Goal: Task Accomplishment & Management: Use online tool/utility

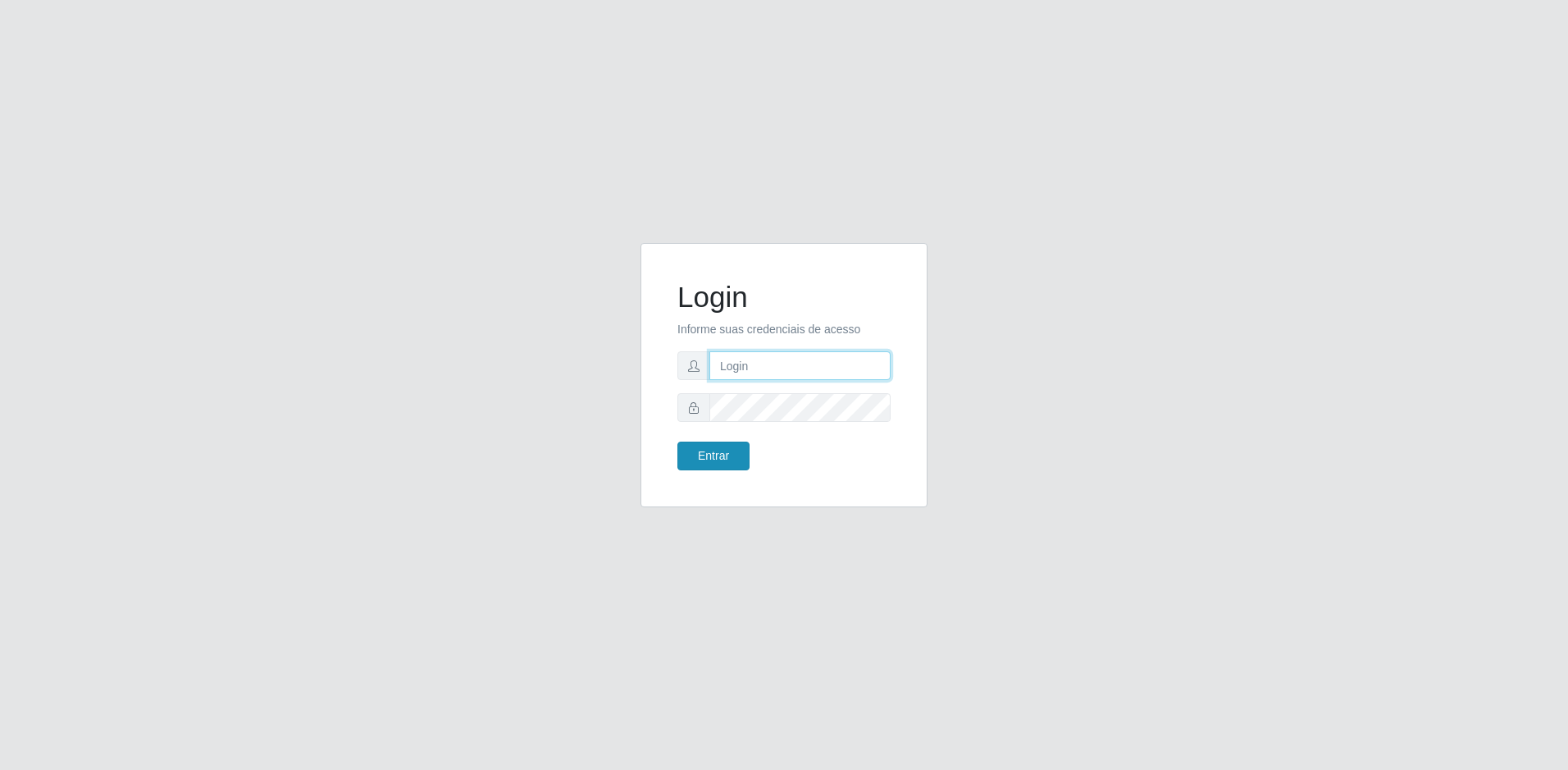
type input "[EMAIL_ADDRESS][DOMAIN_NAME]"
click at [742, 465] on button "Entrar" at bounding box center [713, 456] width 72 height 29
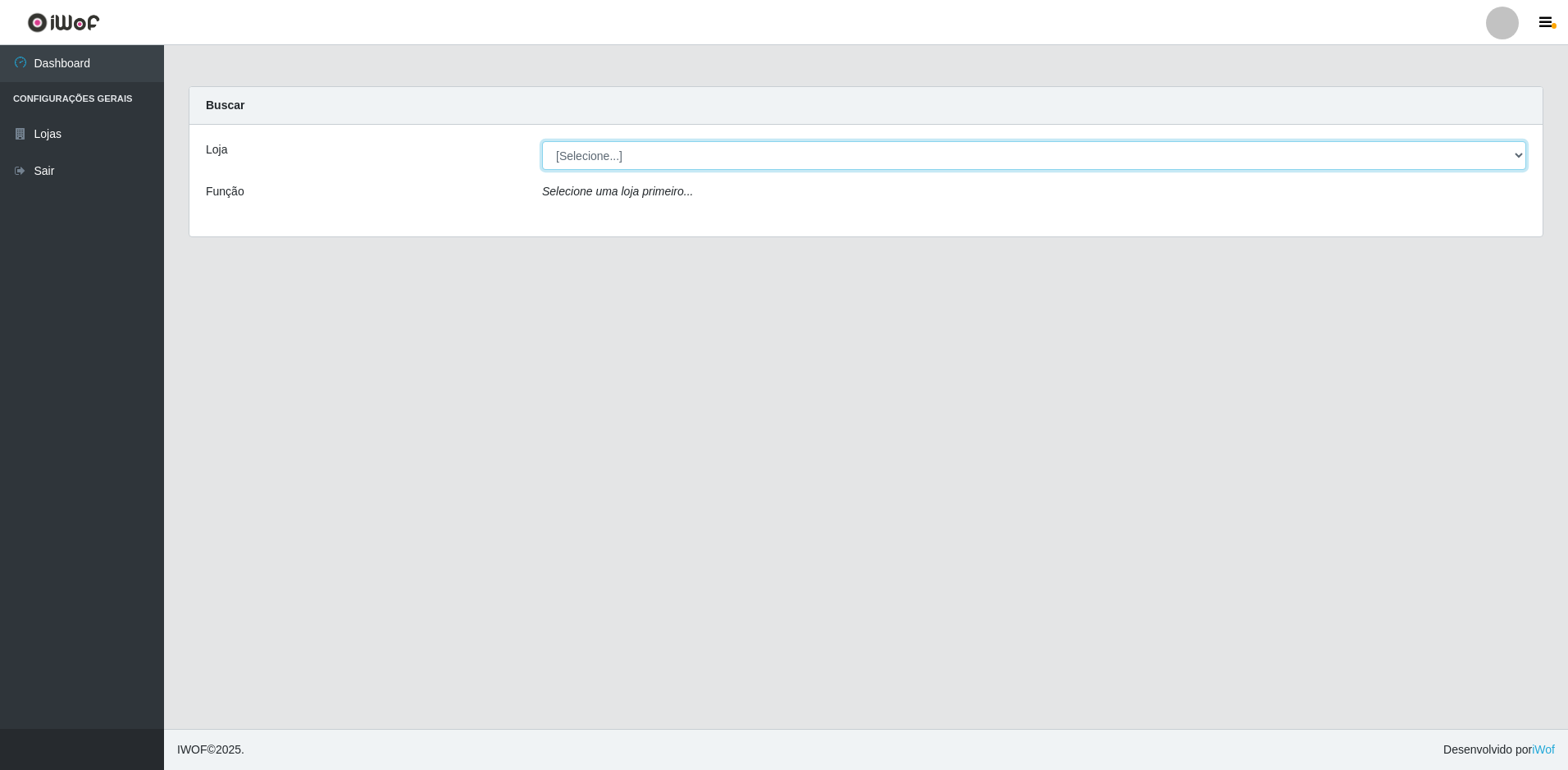
click at [588, 151] on select "[Selecione...] Extrabom - Loja 57 Anchieta" at bounding box center [1034, 156] width 984 height 29
select select "470"
click at [542, 141] on select "[Selecione...] Extrabom - Loja 57 Anchieta" at bounding box center [1034, 156] width 984 height 29
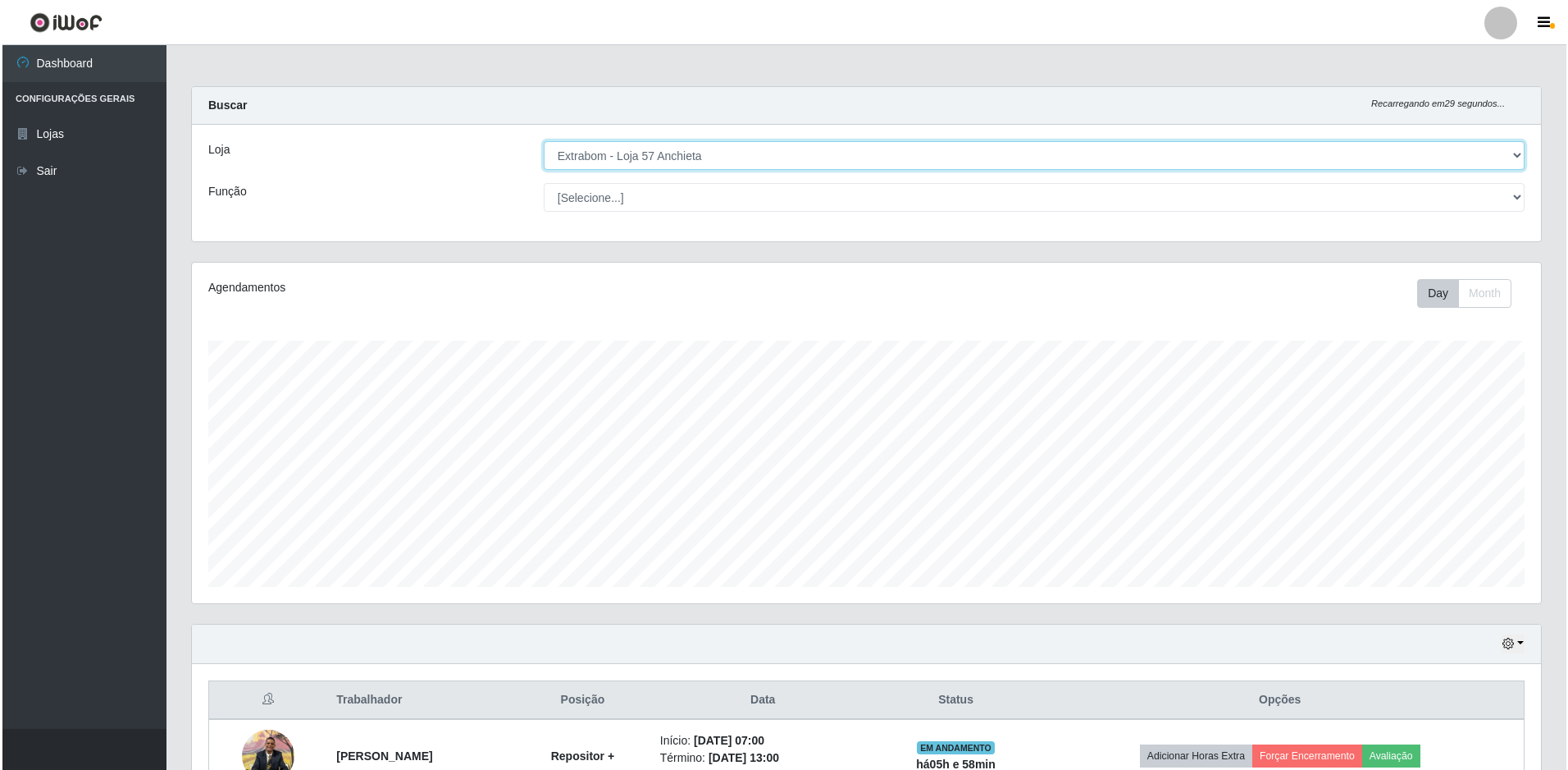
scroll to position [328, 0]
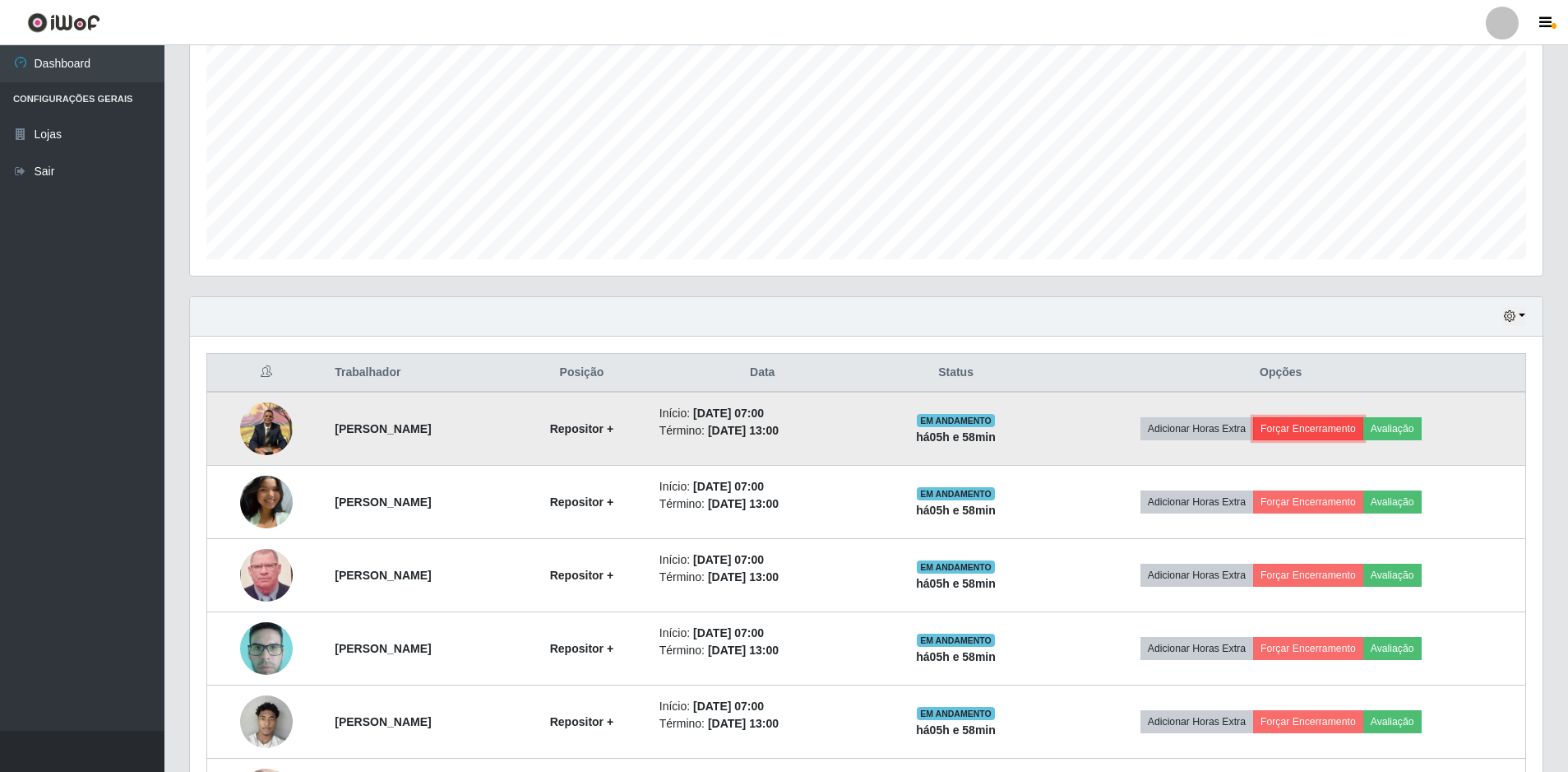
click at [1345, 428] on button "Forçar Encerramento" at bounding box center [1307, 428] width 110 height 23
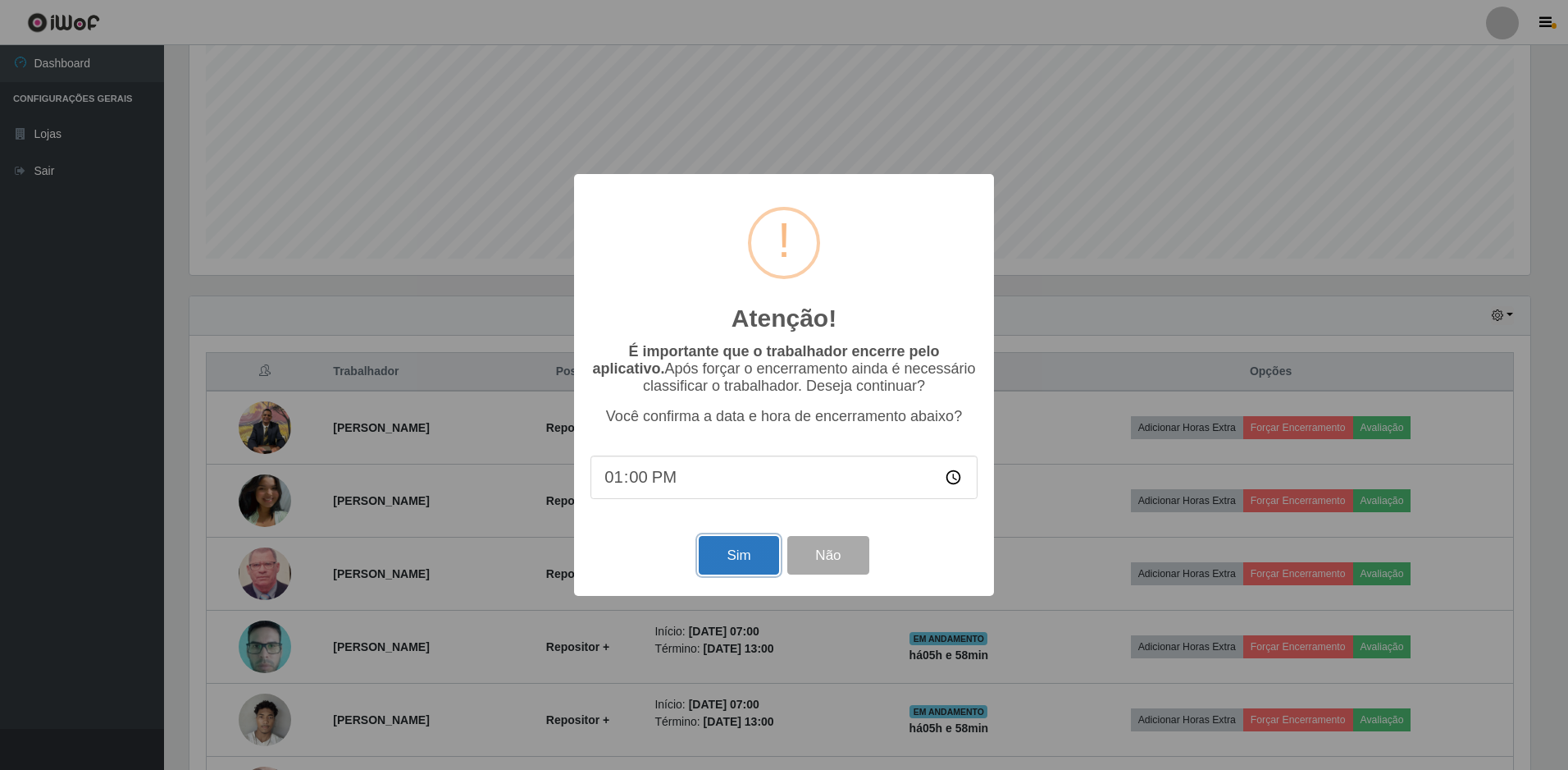
click at [747, 558] on button "Sim" at bounding box center [739, 554] width 80 height 38
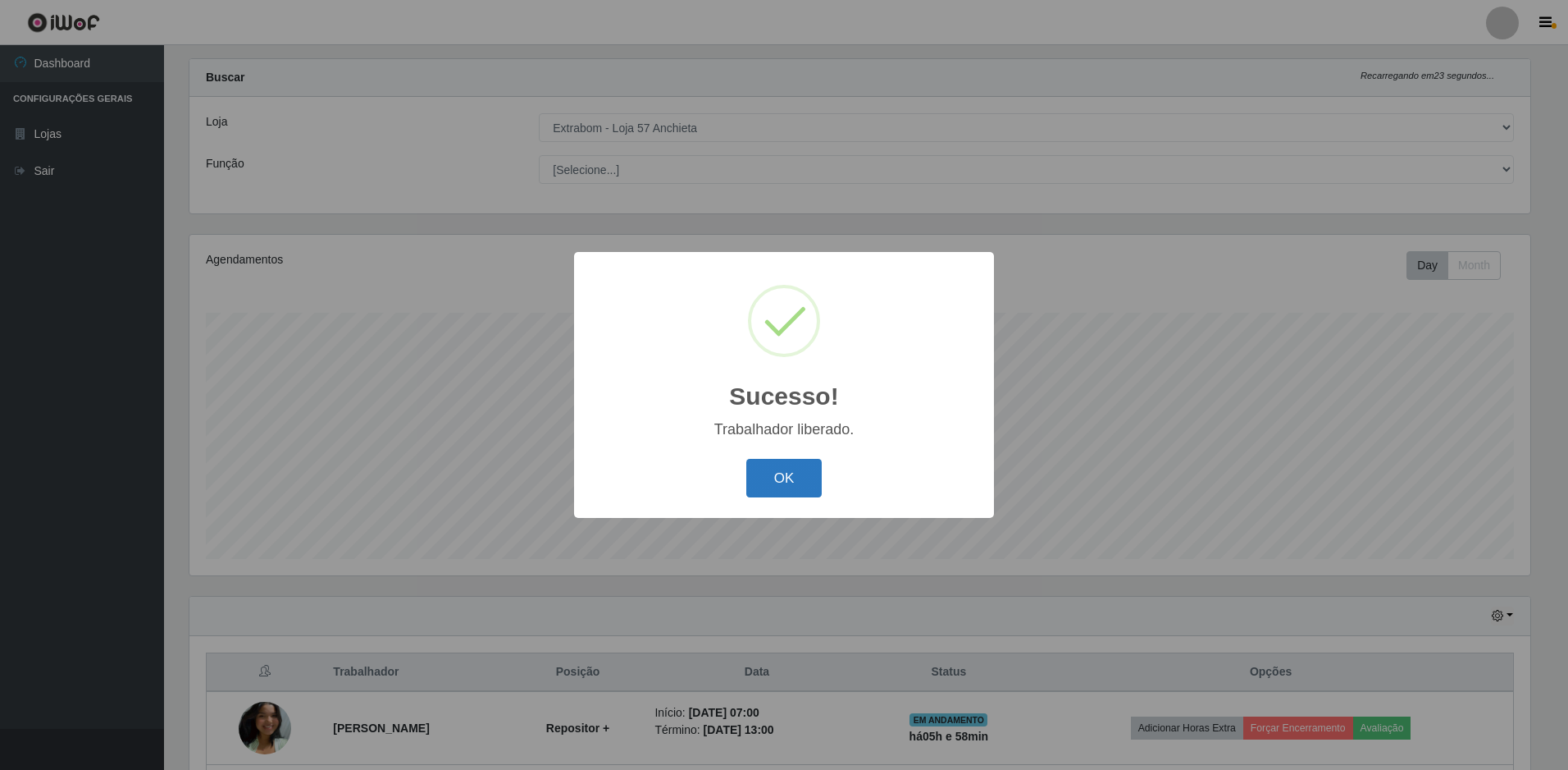
click at [778, 467] on button "OK" at bounding box center [785, 478] width 76 height 38
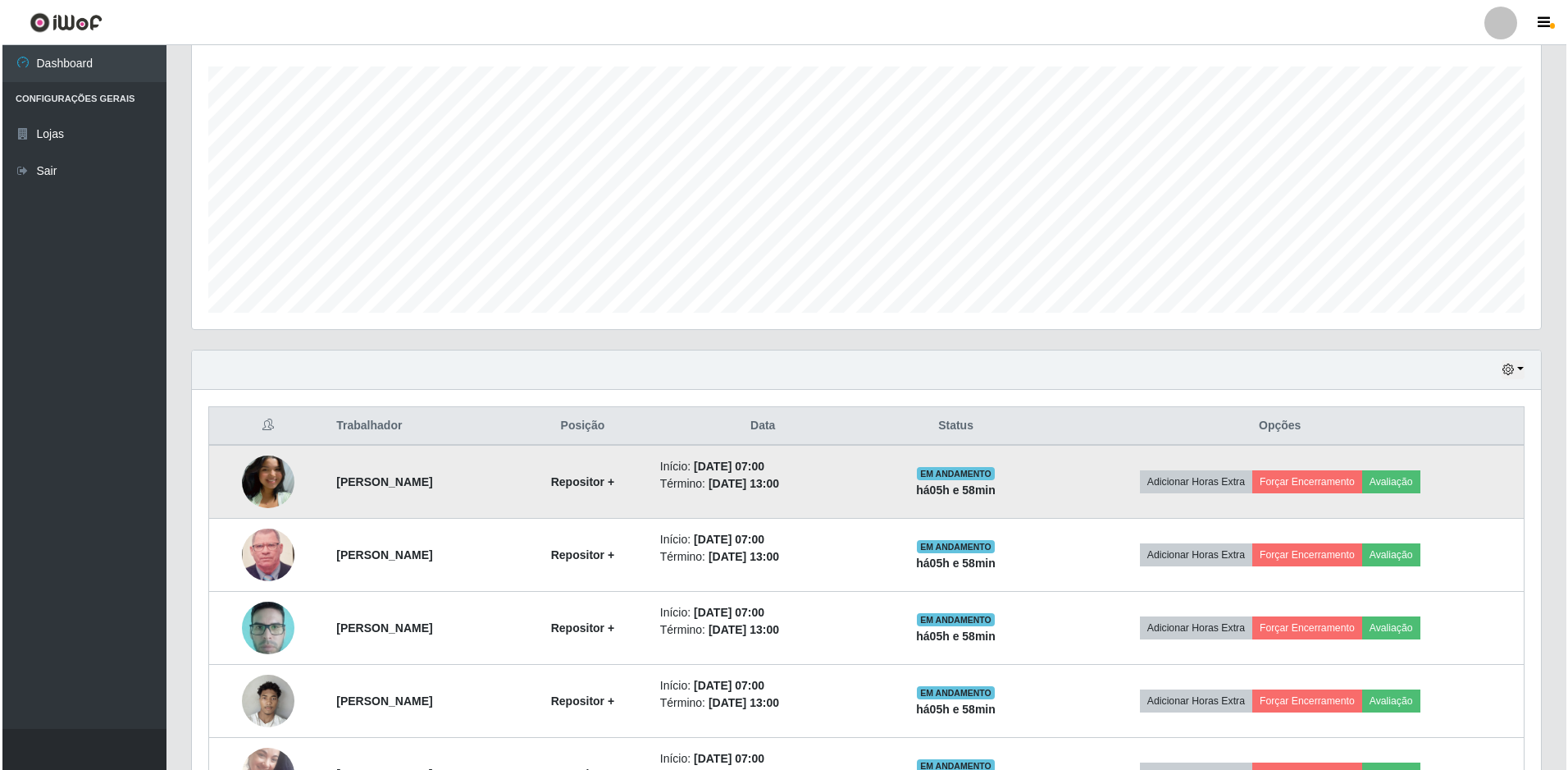
scroll to position [520, 0]
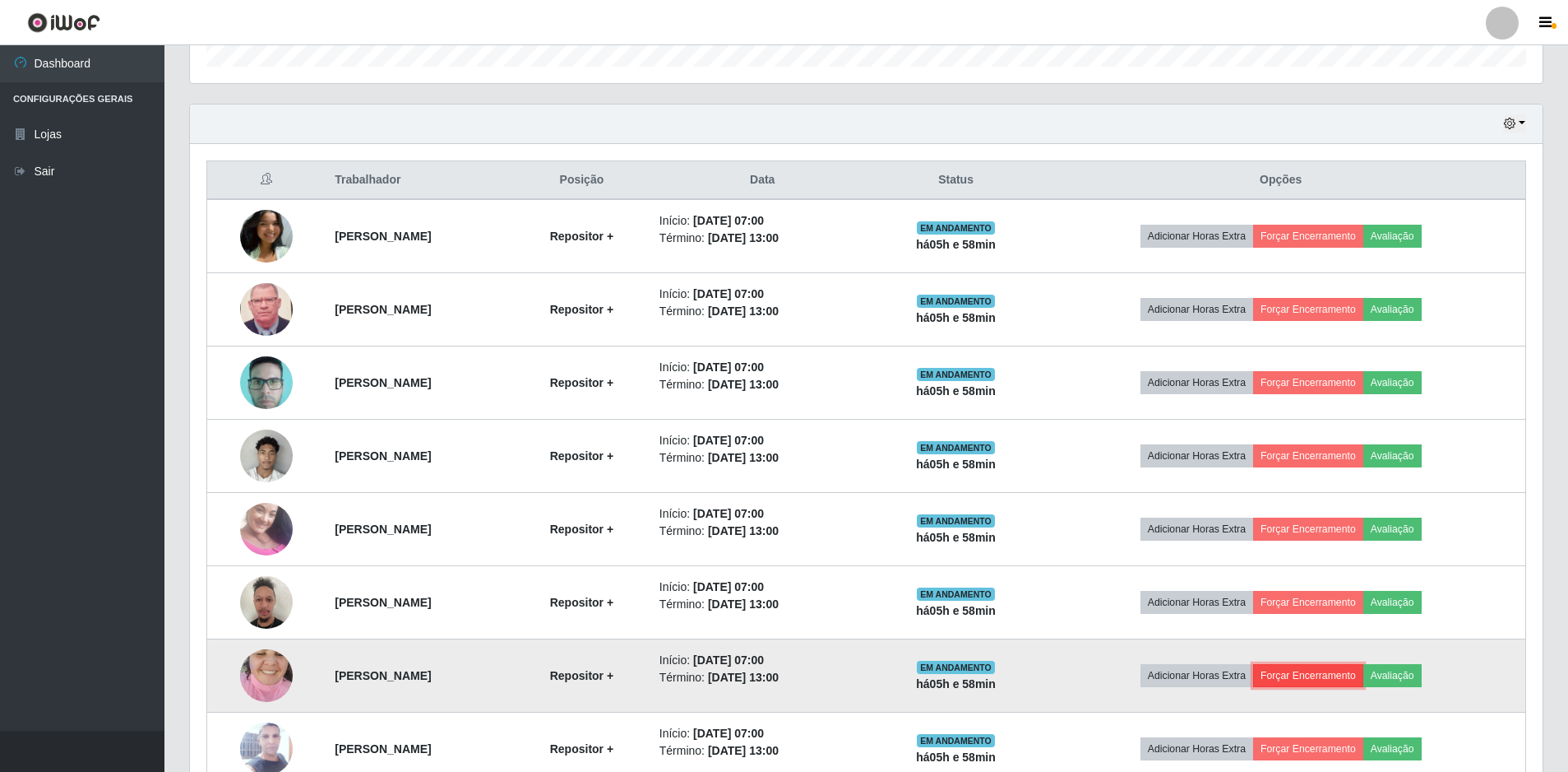
click at [1331, 672] on button "Forçar Encerramento" at bounding box center [1307, 675] width 110 height 23
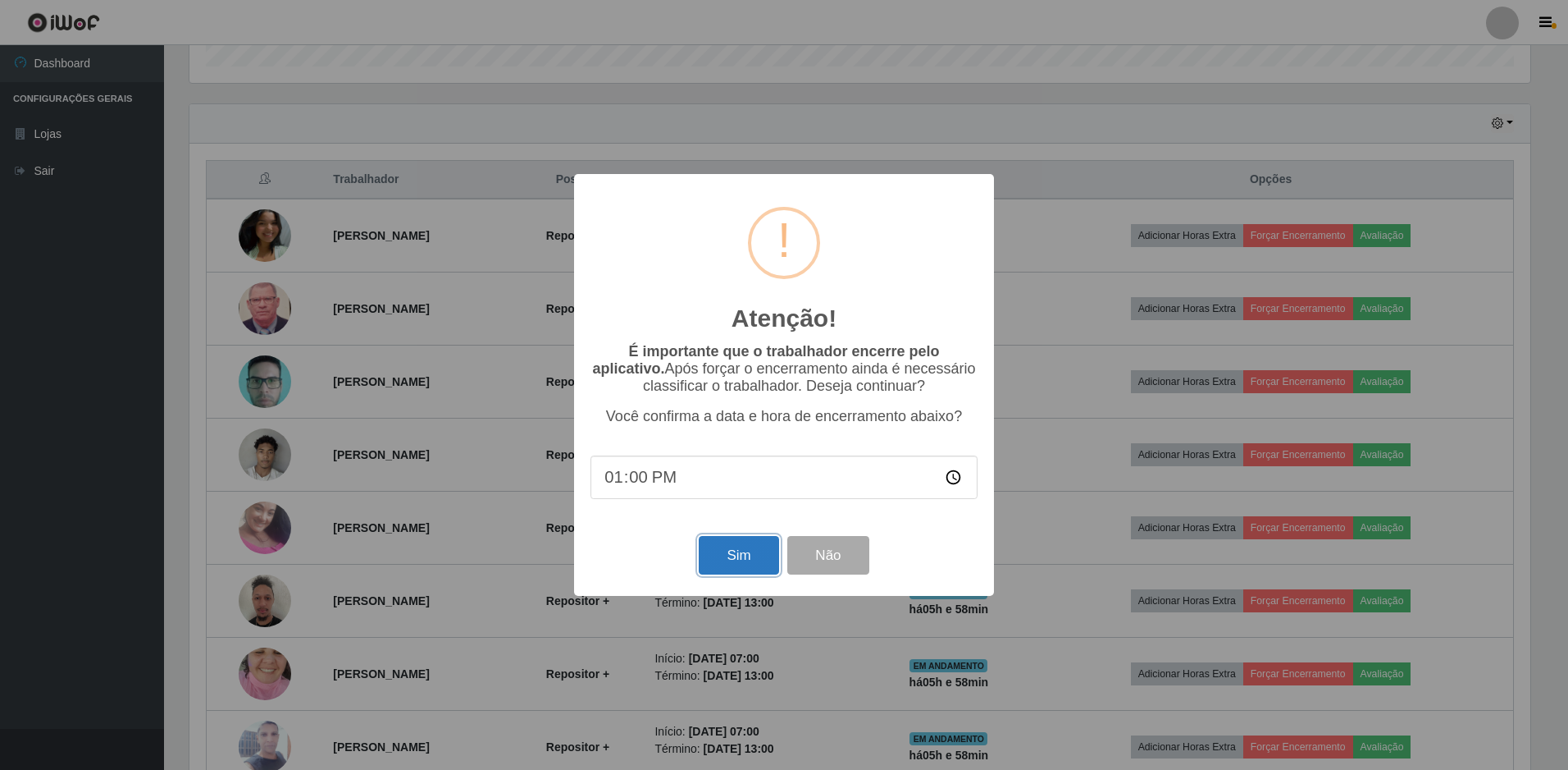
click at [763, 562] on button "Sim" at bounding box center [739, 554] width 80 height 38
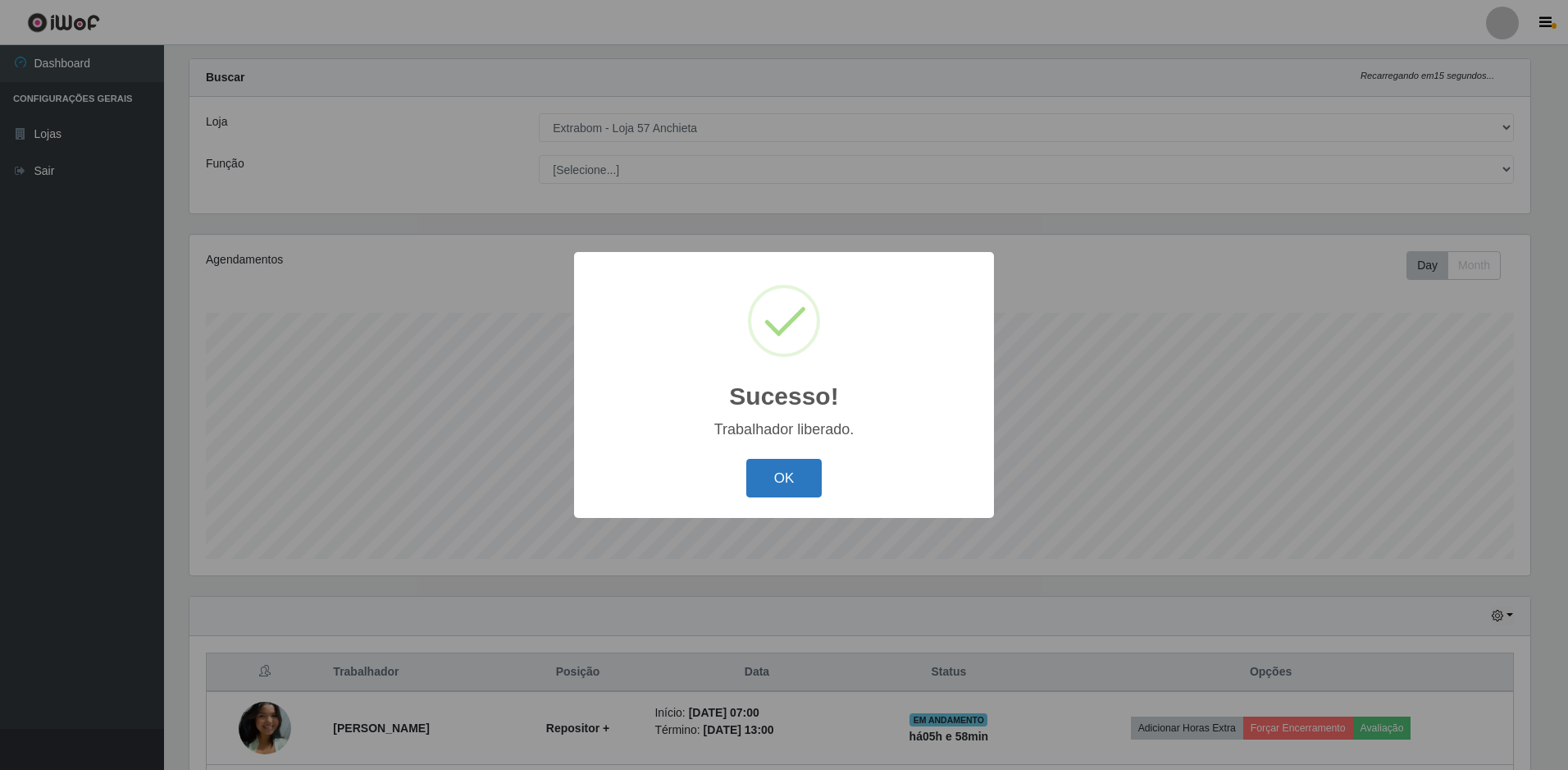
click at [783, 481] on button "OK" at bounding box center [785, 478] width 76 height 38
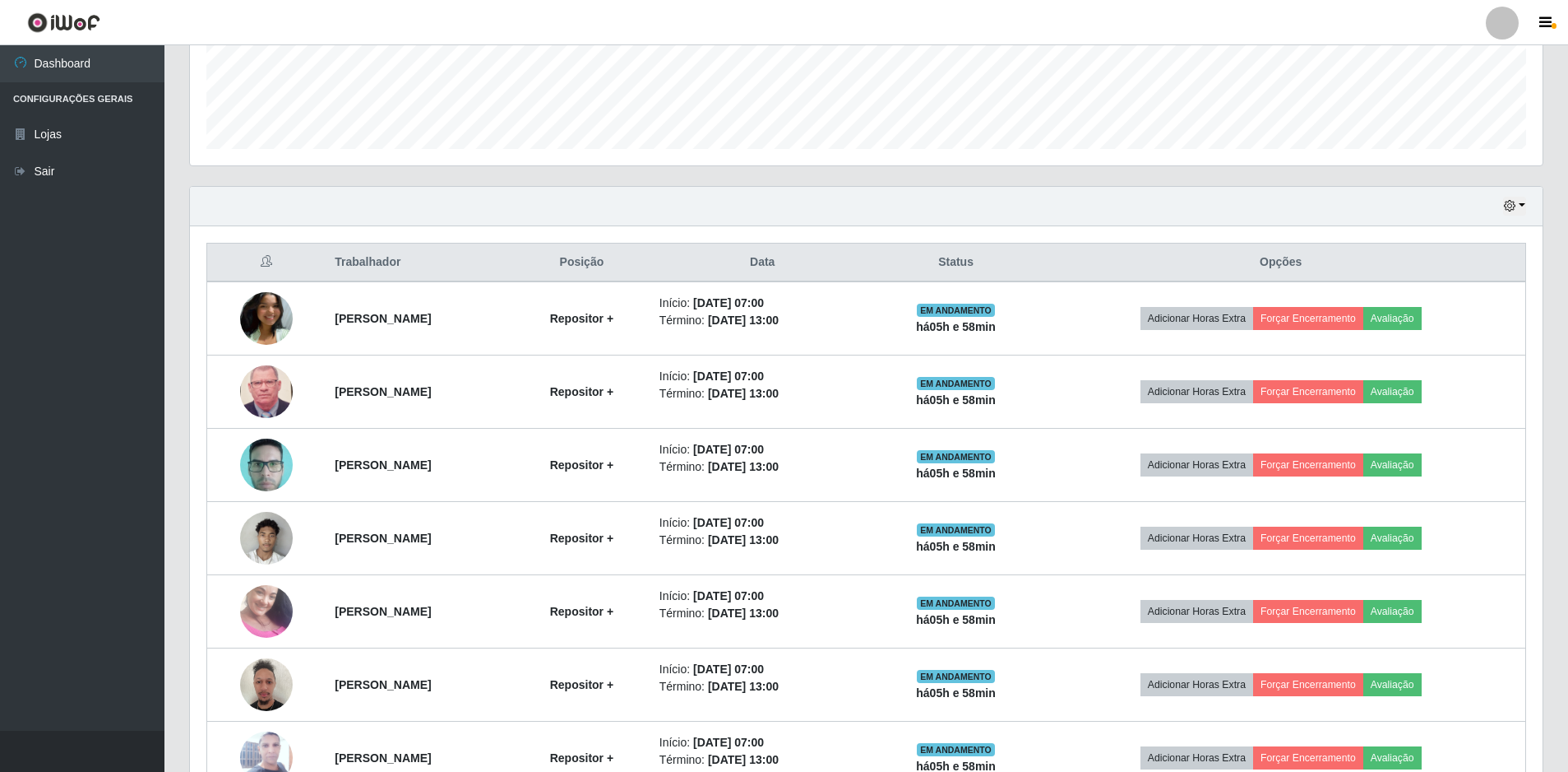
scroll to position [540, 0]
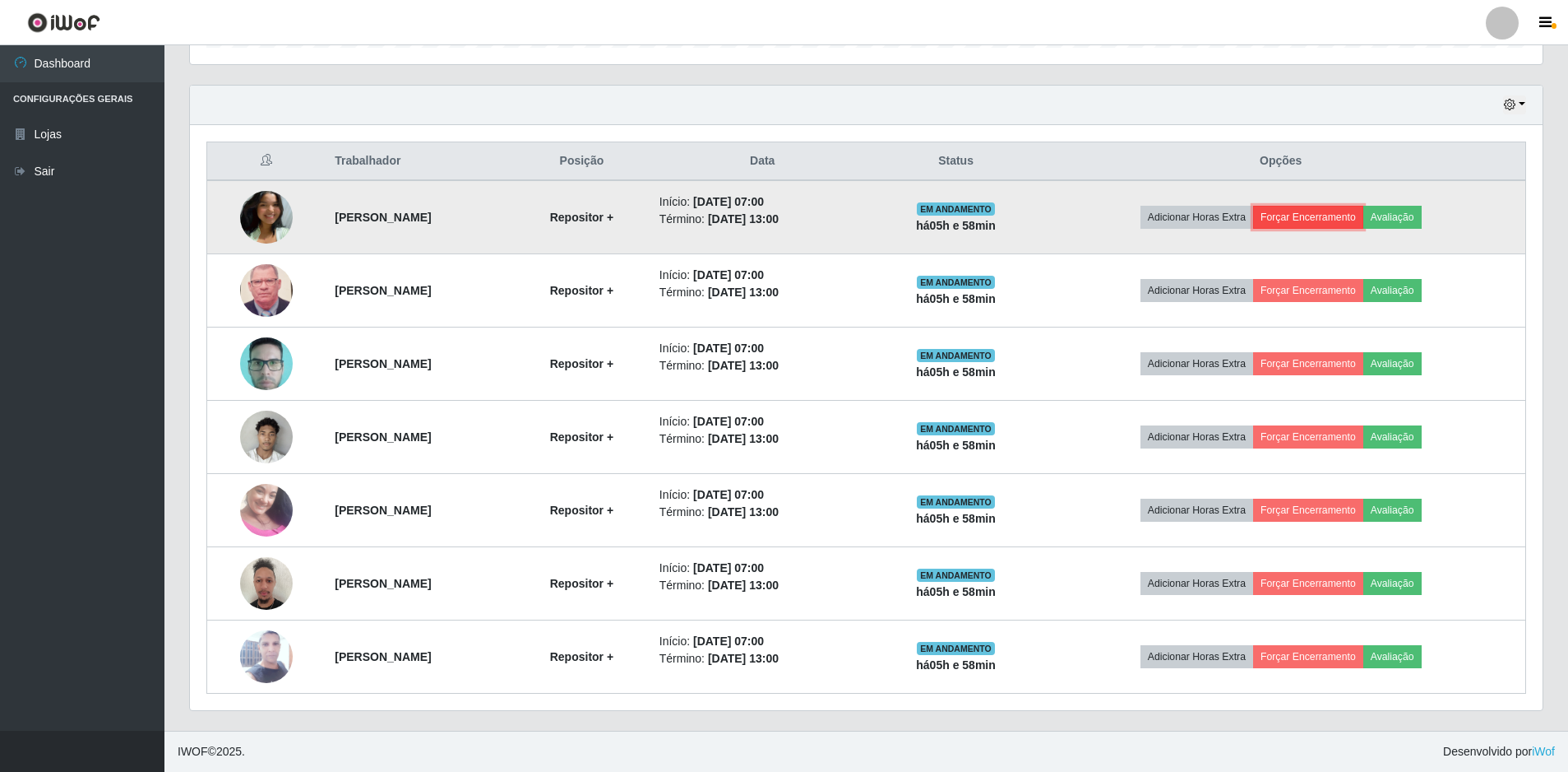
click at [1324, 210] on button "Forçar Encerramento" at bounding box center [1307, 216] width 110 height 23
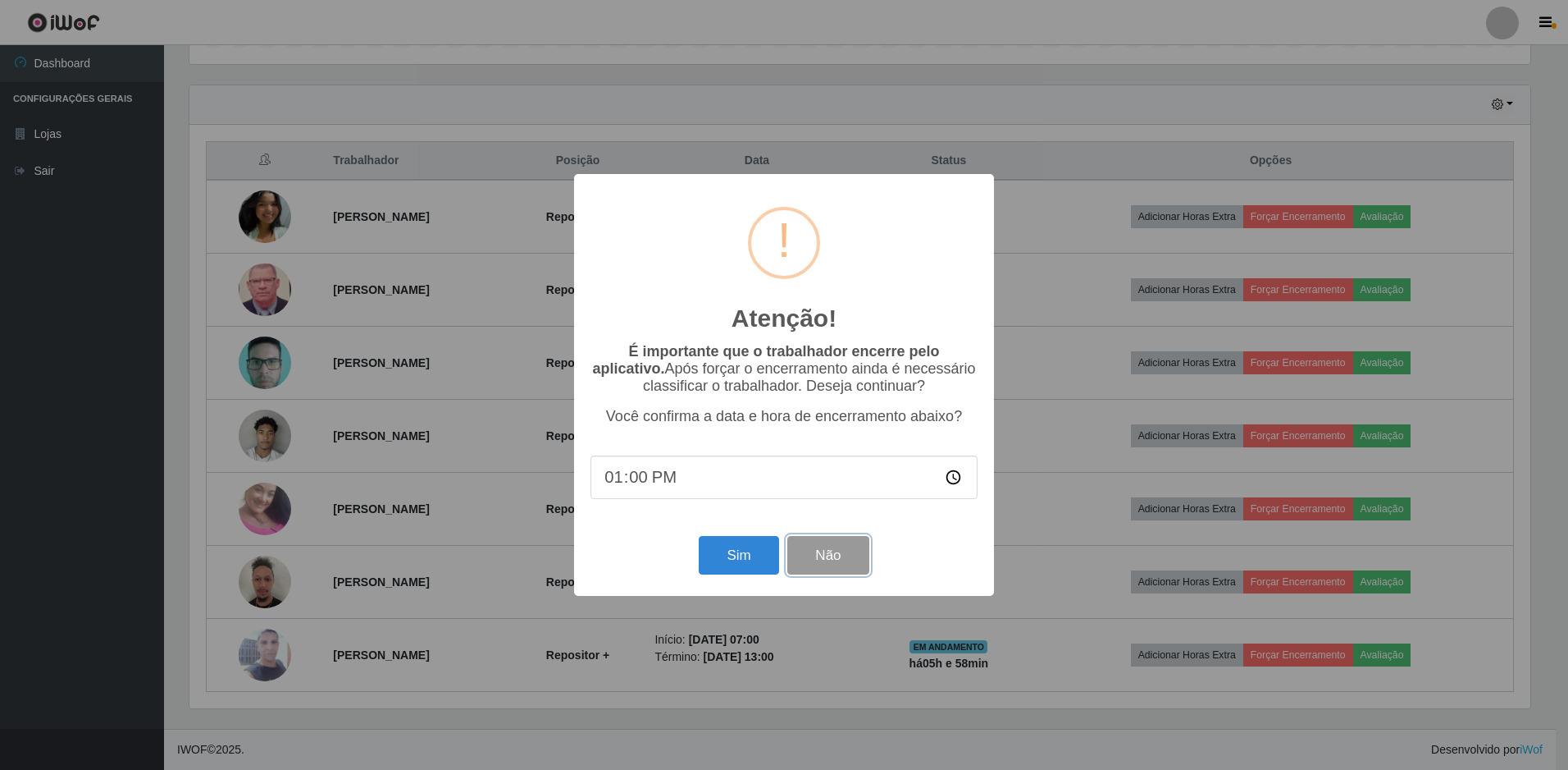
click at [815, 563] on button "Não" at bounding box center [828, 554] width 82 height 38
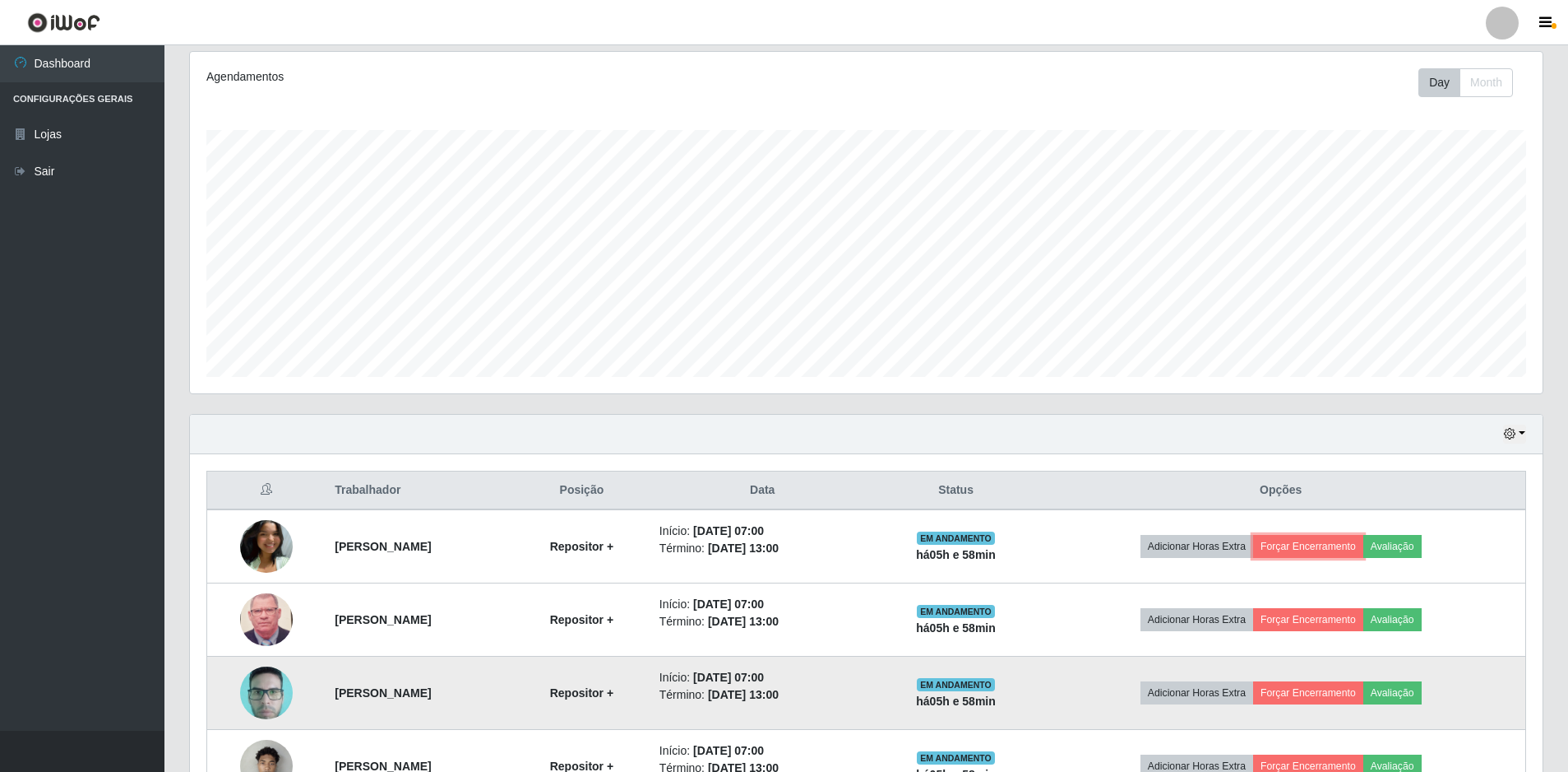
scroll to position [0, 0]
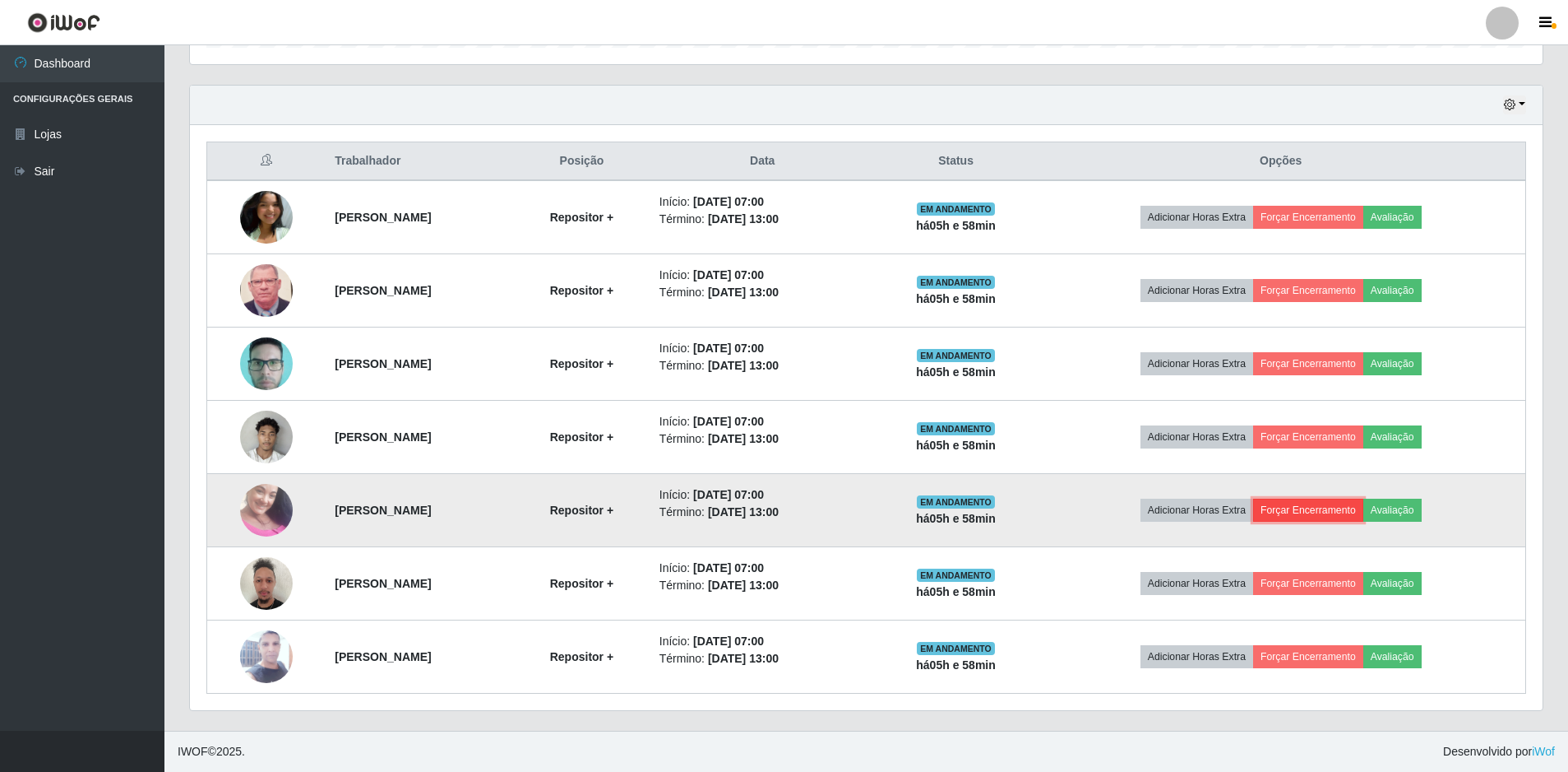
click at [1349, 513] on button "Forçar Encerramento" at bounding box center [1307, 510] width 110 height 23
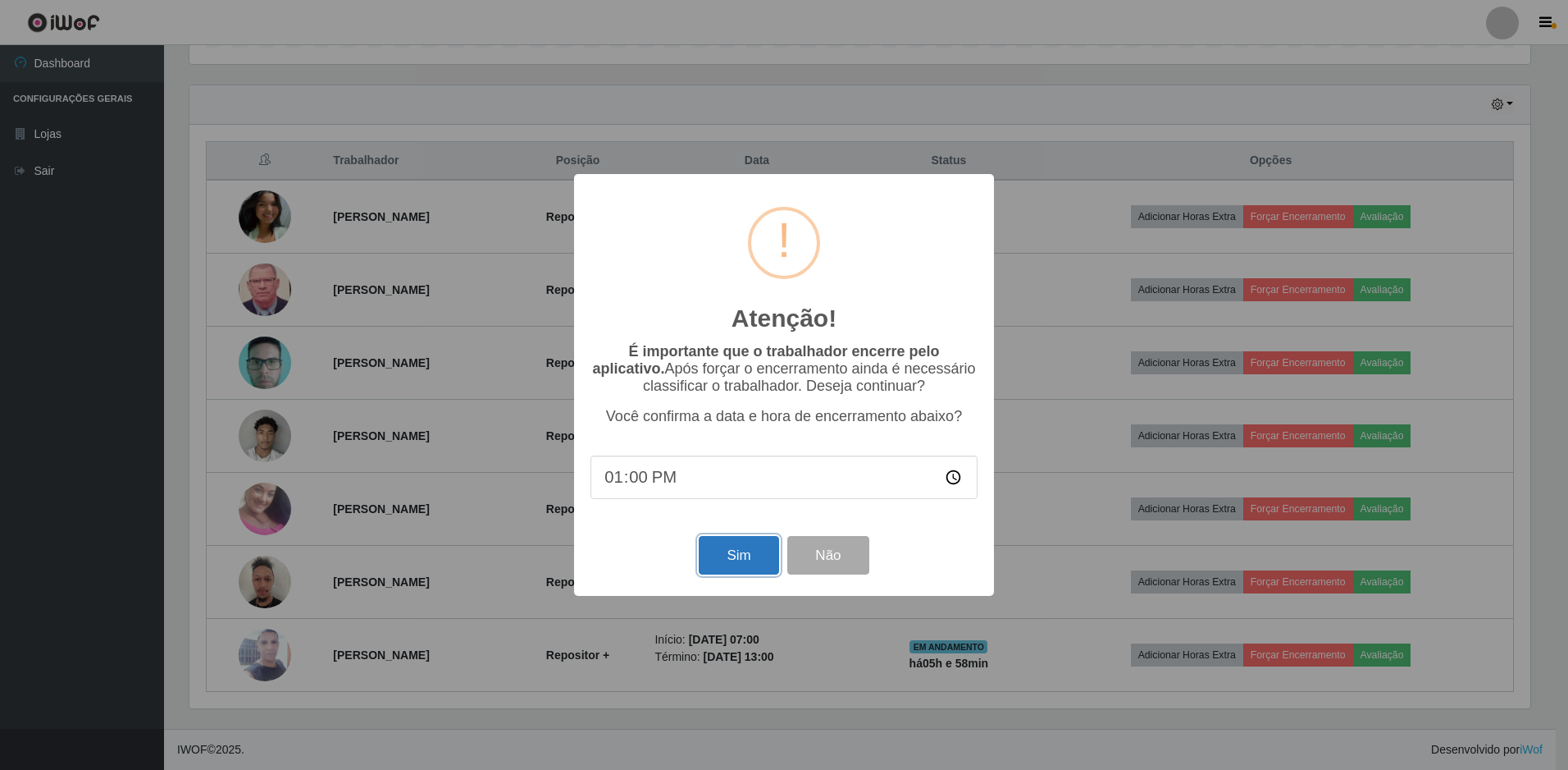
click at [736, 556] on button "Sim" at bounding box center [739, 554] width 80 height 38
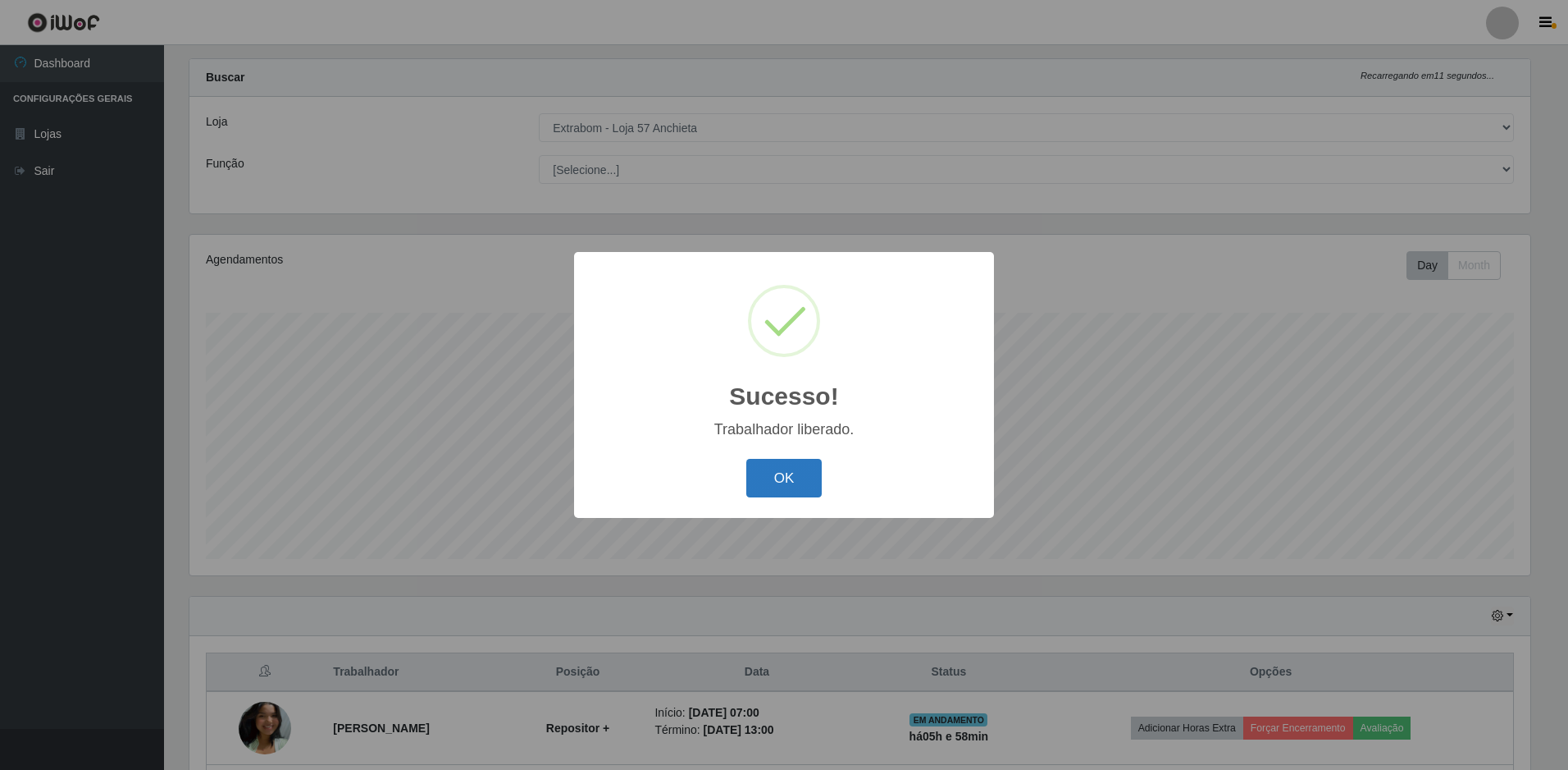
click at [761, 481] on button "OK" at bounding box center [785, 478] width 76 height 38
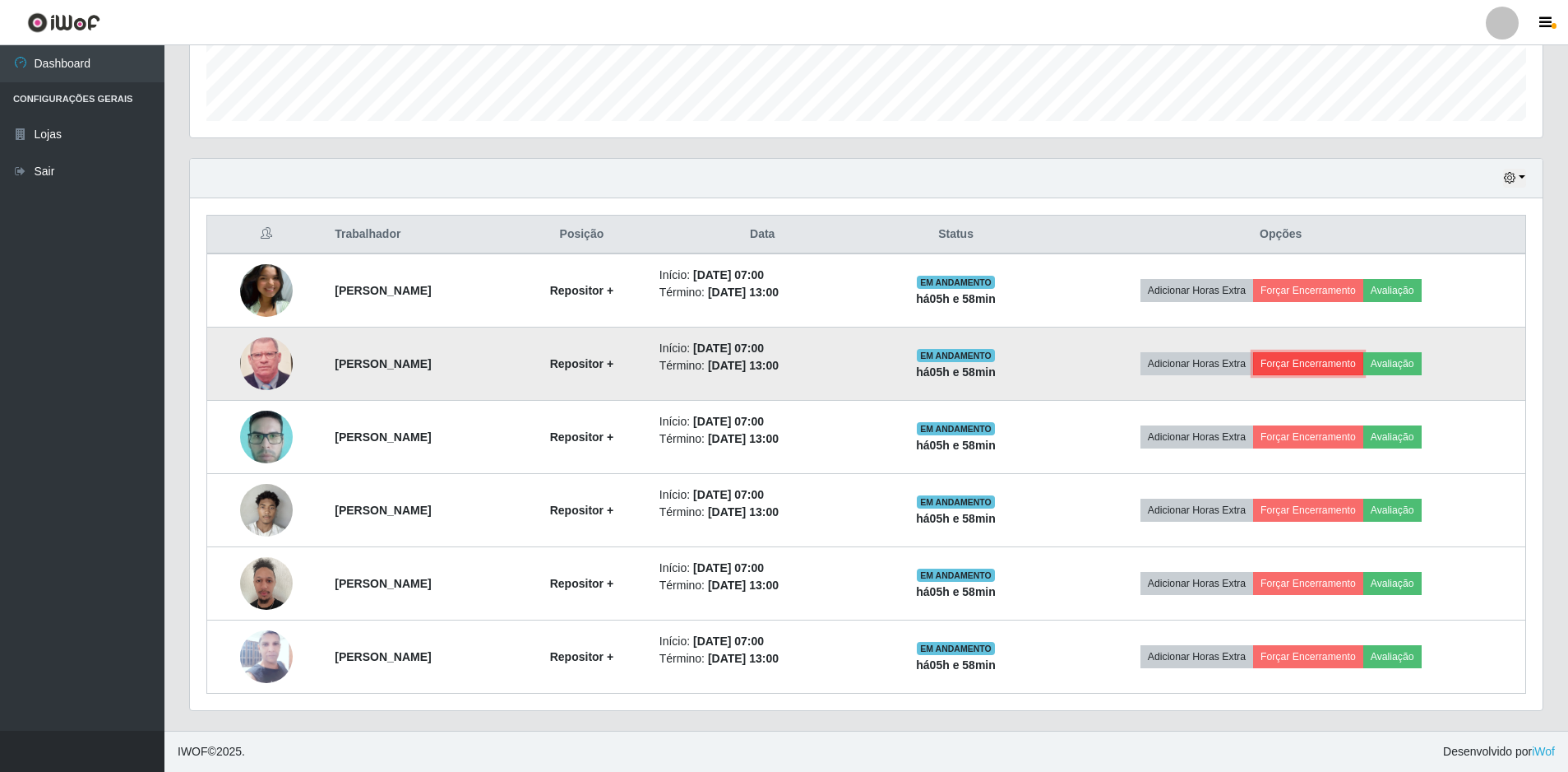
click at [1358, 366] on button "Forçar Encerramento" at bounding box center [1307, 363] width 110 height 23
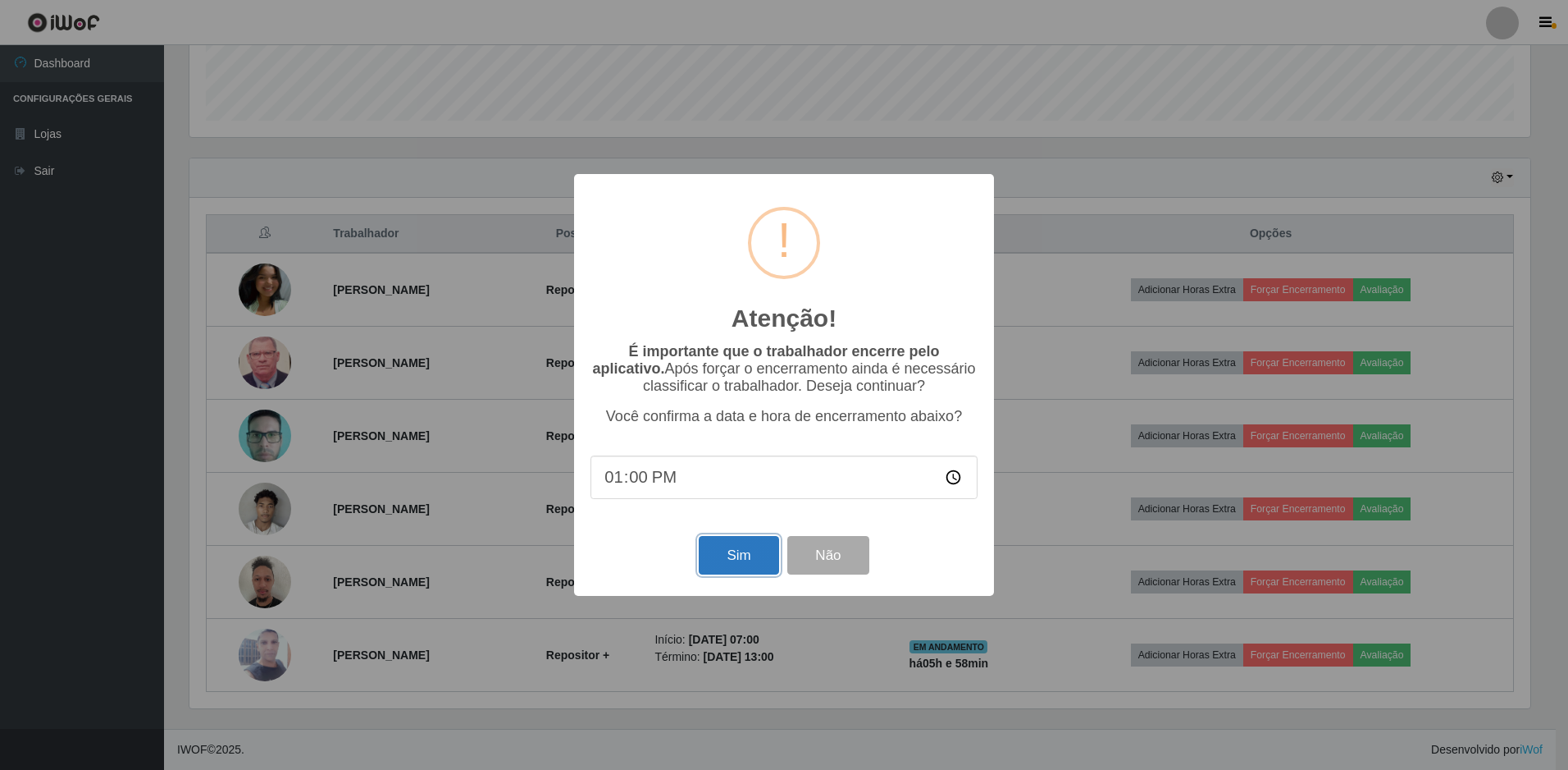
click at [723, 567] on button "Sim" at bounding box center [739, 554] width 80 height 38
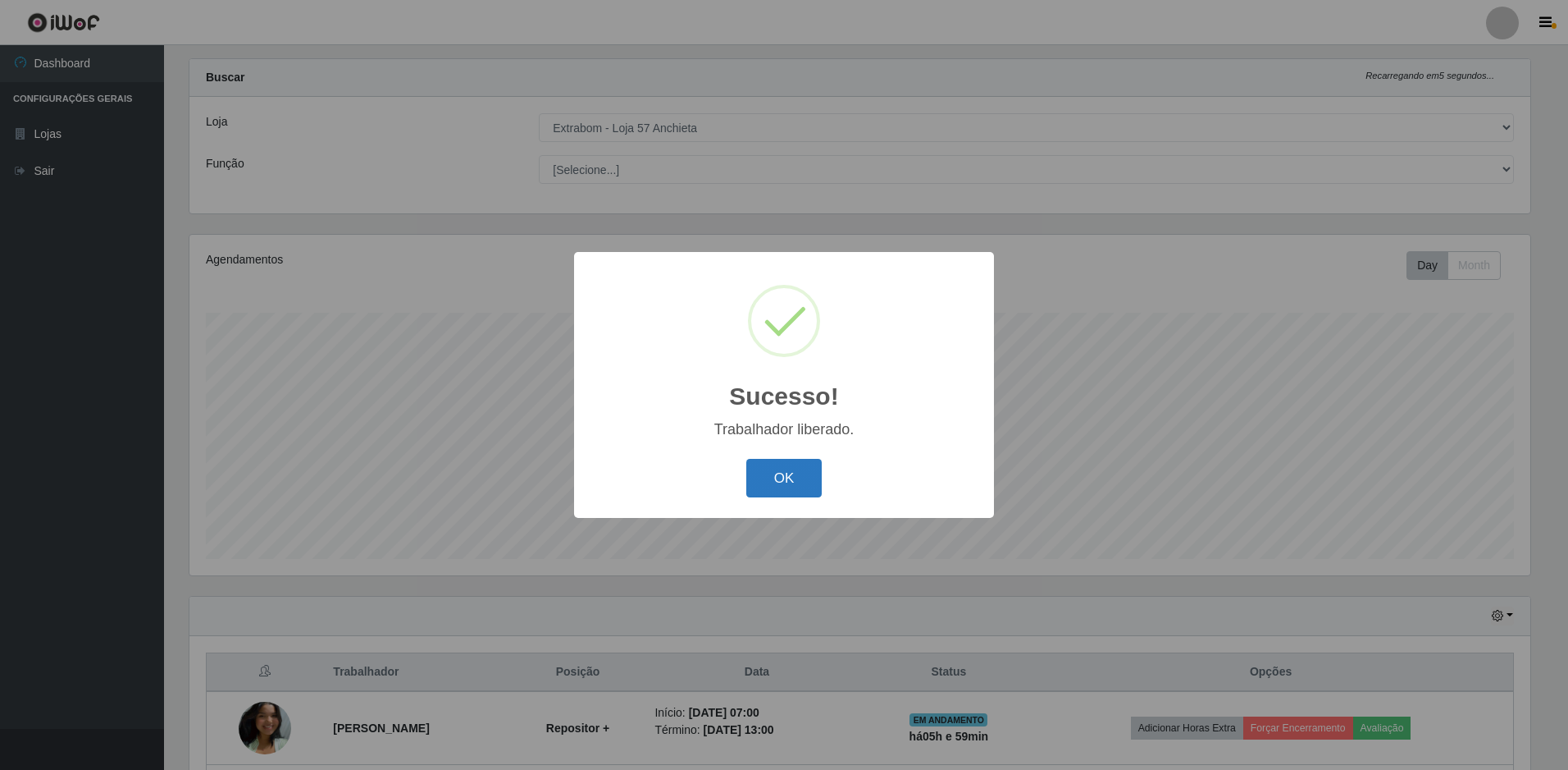
click at [788, 480] on button "OK" at bounding box center [785, 478] width 76 height 38
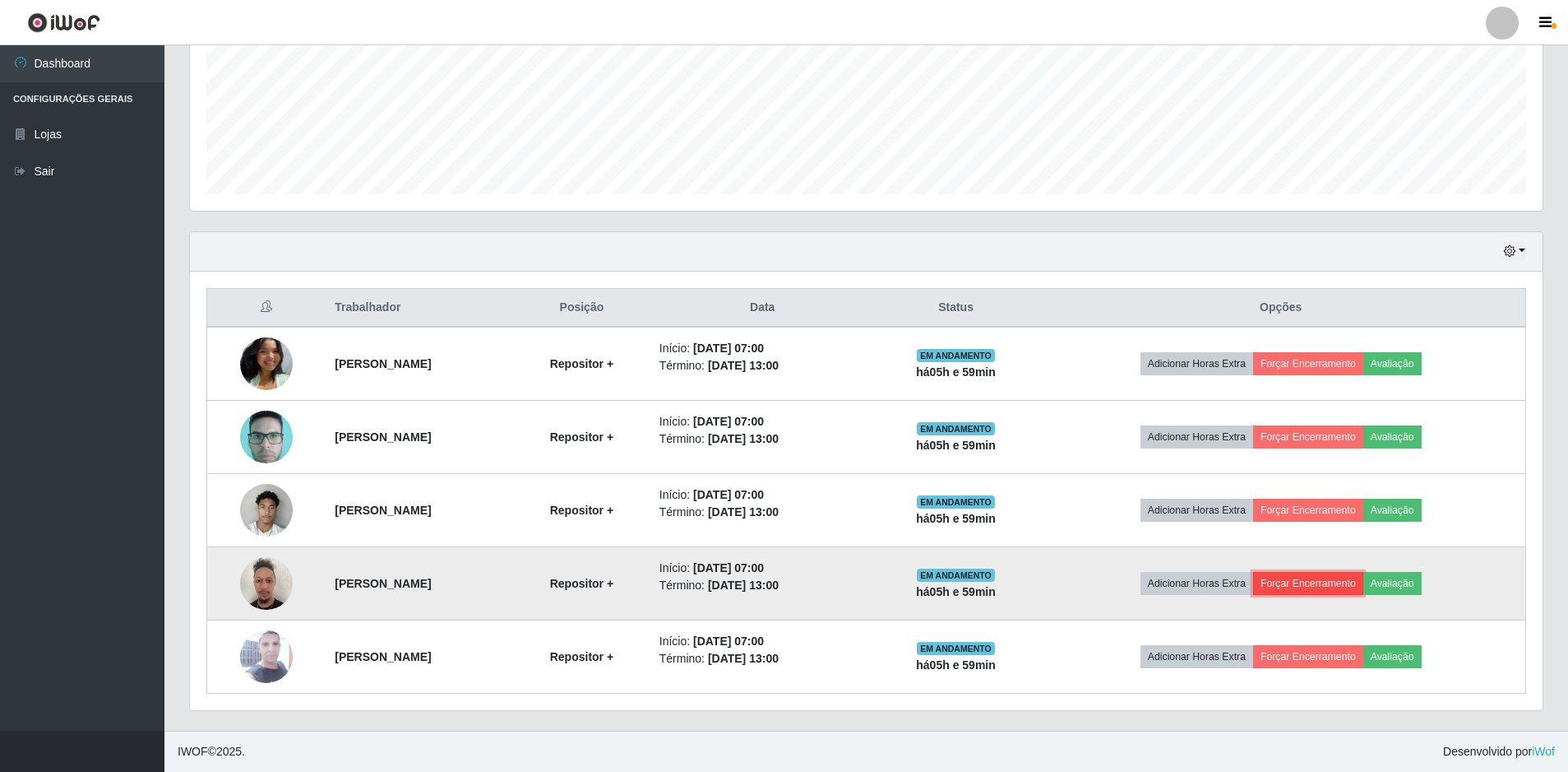
click at [1364, 583] on button "Forçar Encerramento" at bounding box center [1307, 583] width 110 height 23
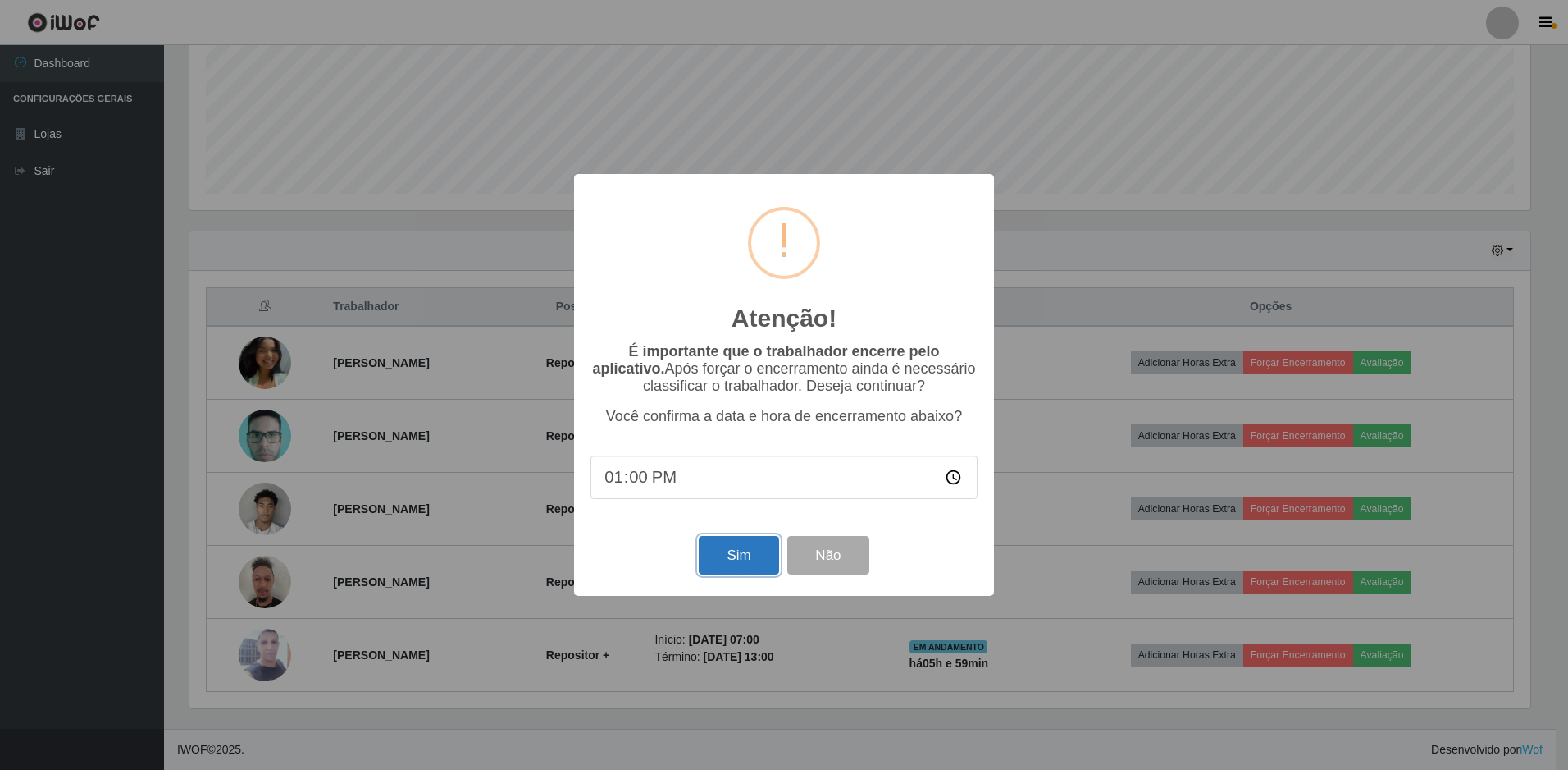
click at [741, 563] on button "Sim" at bounding box center [739, 554] width 80 height 38
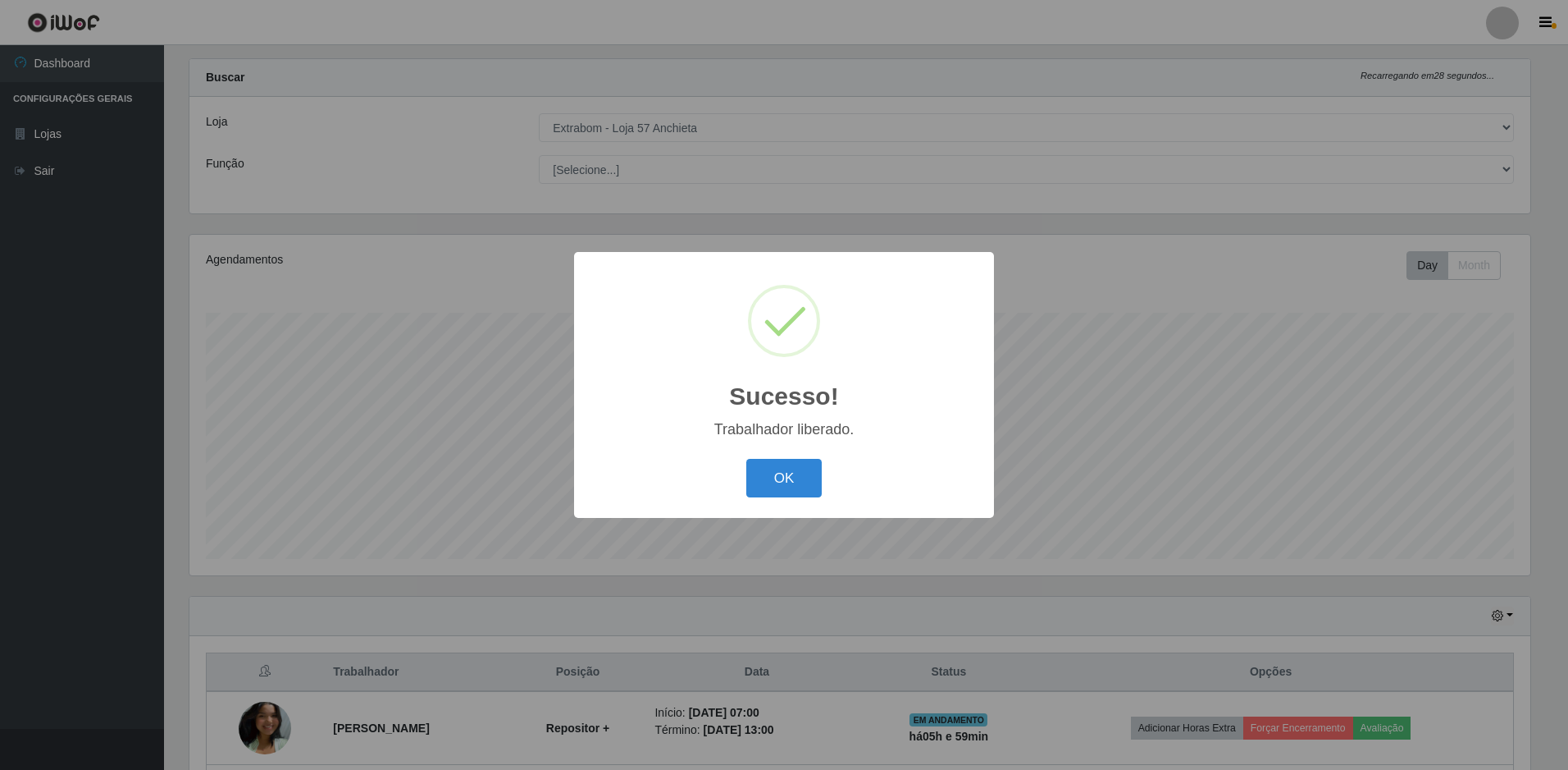
click at [776, 501] on div "OK Cancel" at bounding box center [784, 478] width 387 height 47
click at [782, 484] on button "OK" at bounding box center [785, 478] width 76 height 38
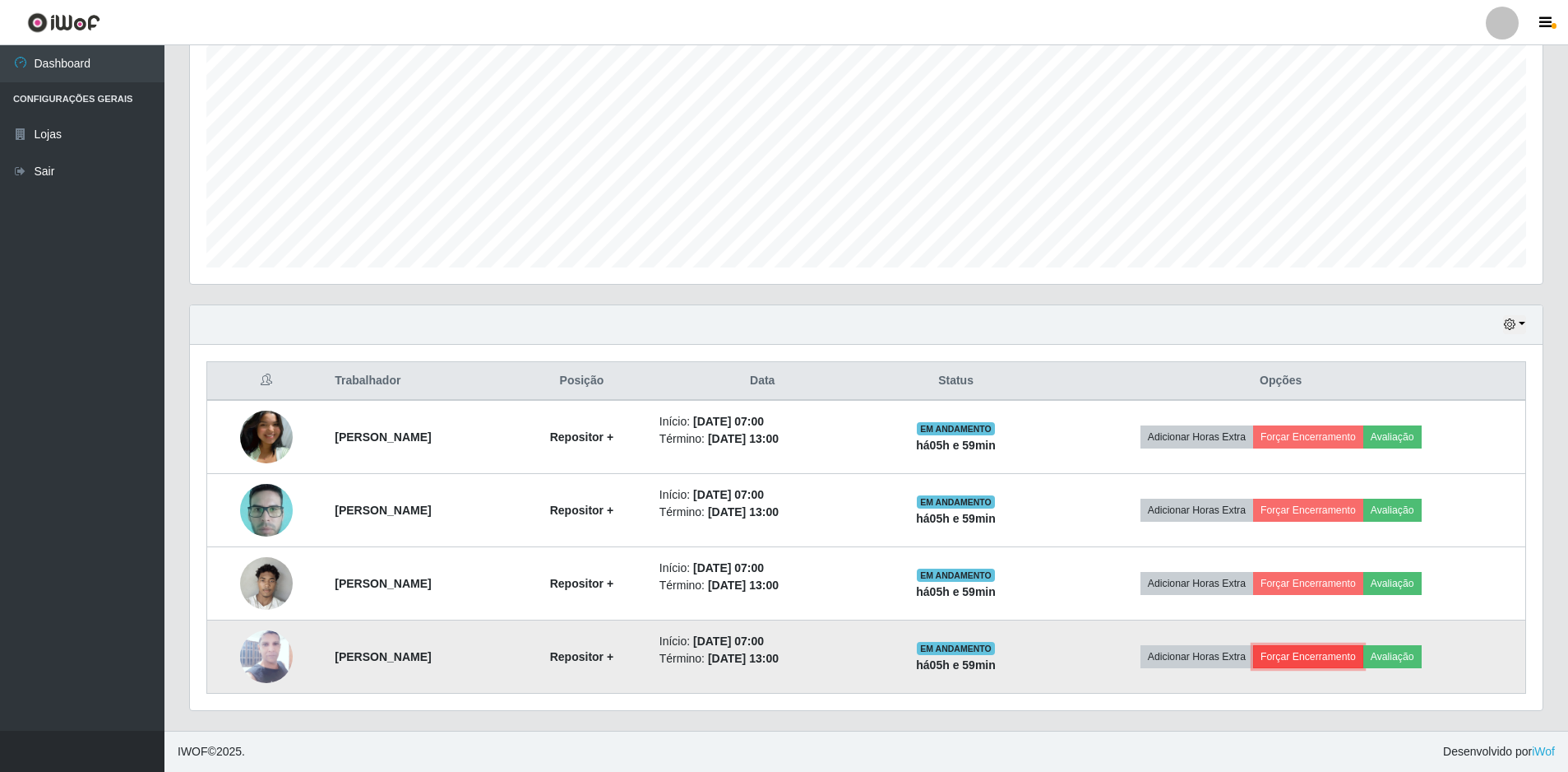
click at [1324, 659] on button "Forçar Encerramento" at bounding box center [1307, 656] width 110 height 23
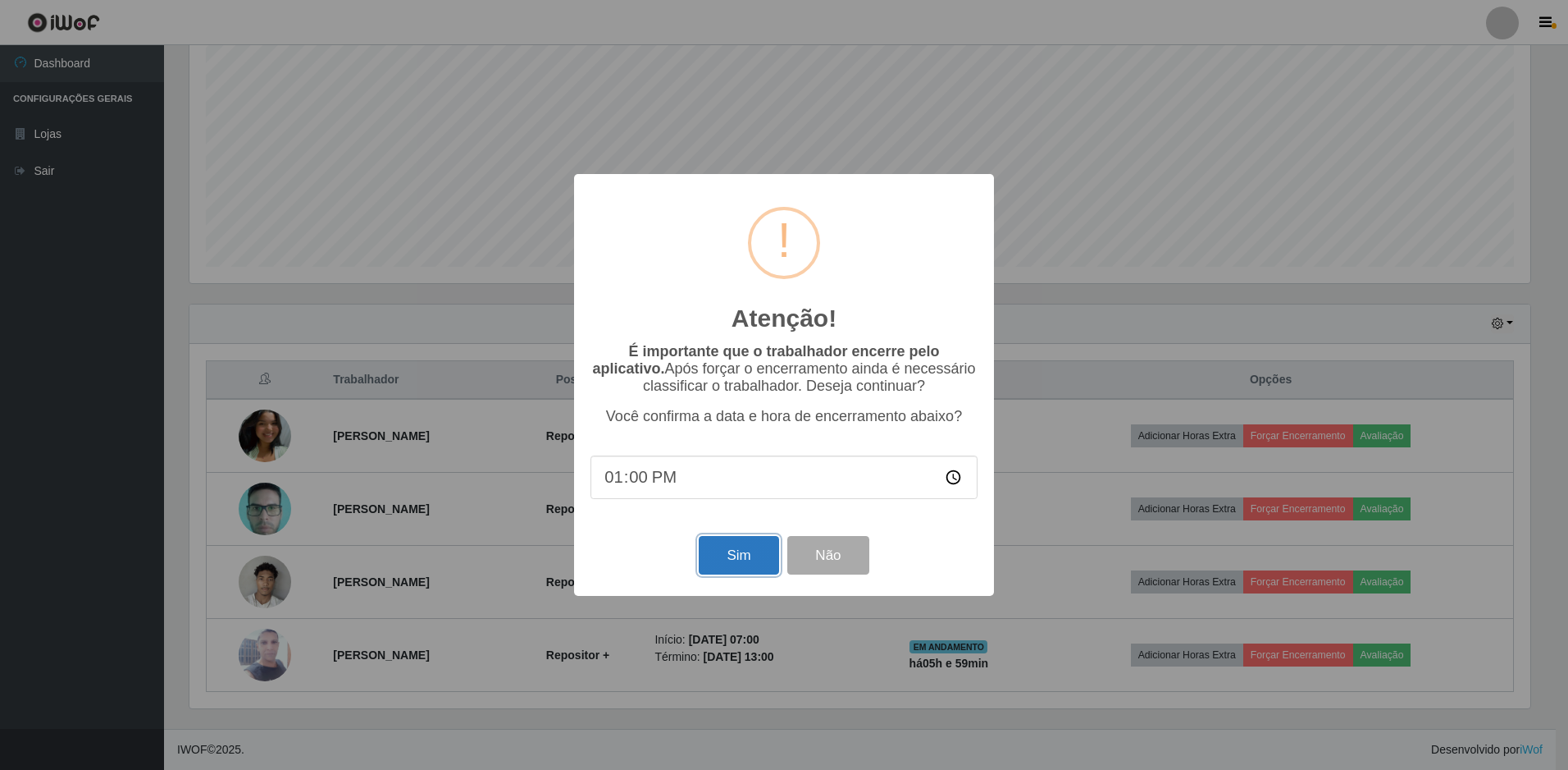
click at [725, 558] on button "Sim" at bounding box center [739, 554] width 80 height 38
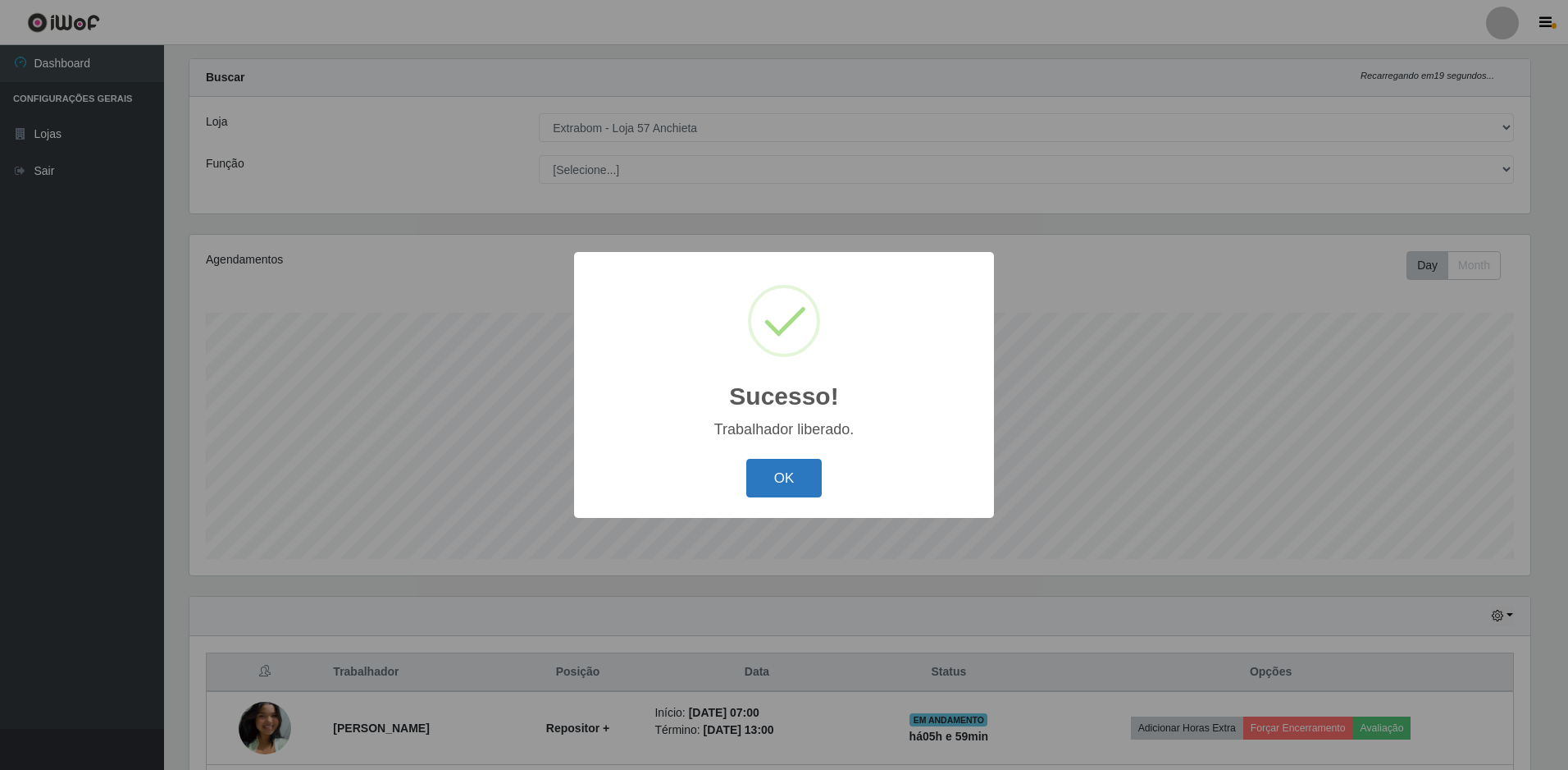
click at [787, 487] on button "OK" at bounding box center [785, 478] width 76 height 38
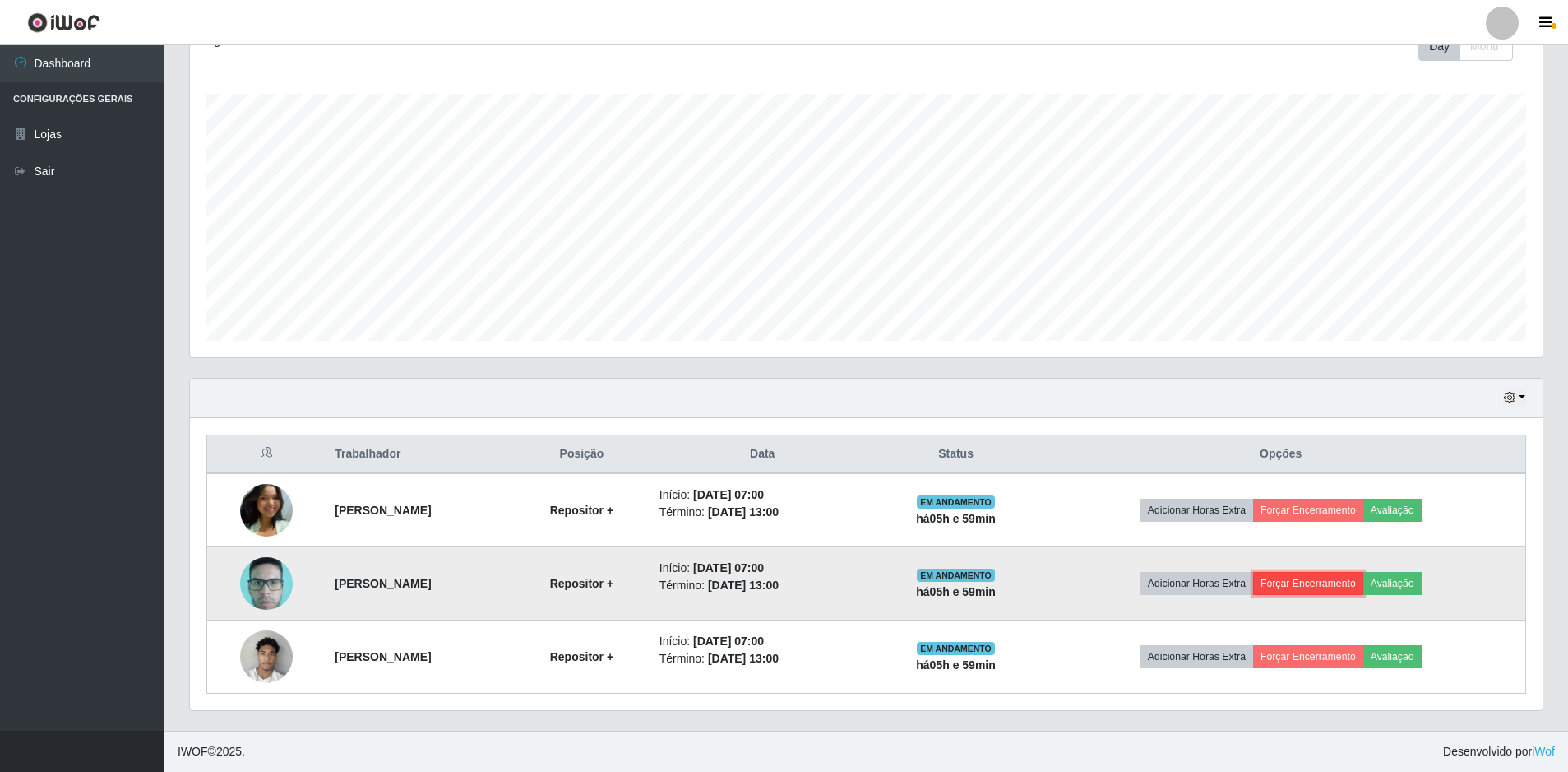
click at [1324, 575] on button "Forçar Encerramento" at bounding box center [1307, 583] width 110 height 23
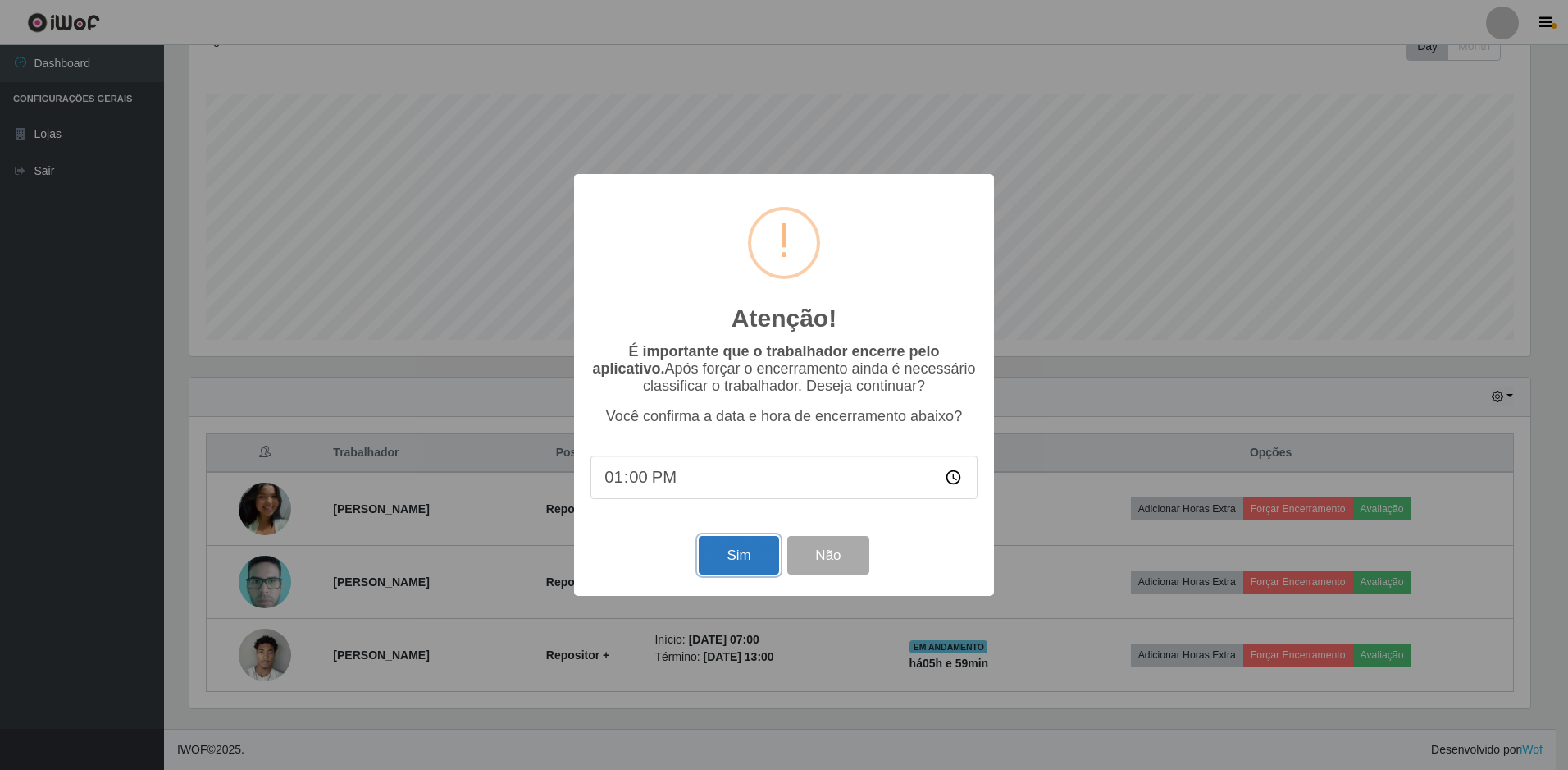
click at [745, 553] on button "Sim" at bounding box center [739, 554] width 80 height 38
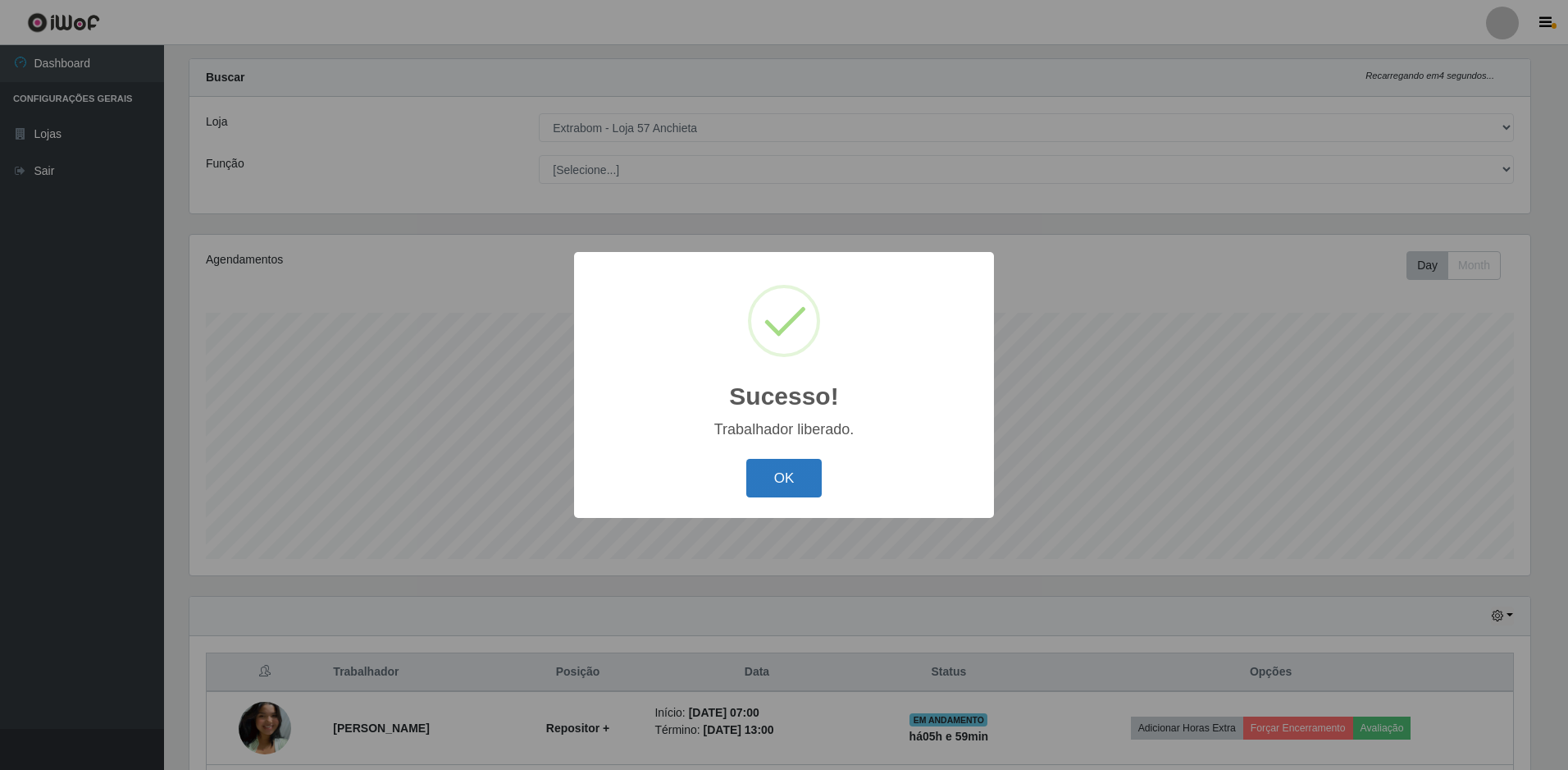
click at [793, 474] on button "OK" at bounding box center [785, 478] width 76 height 38
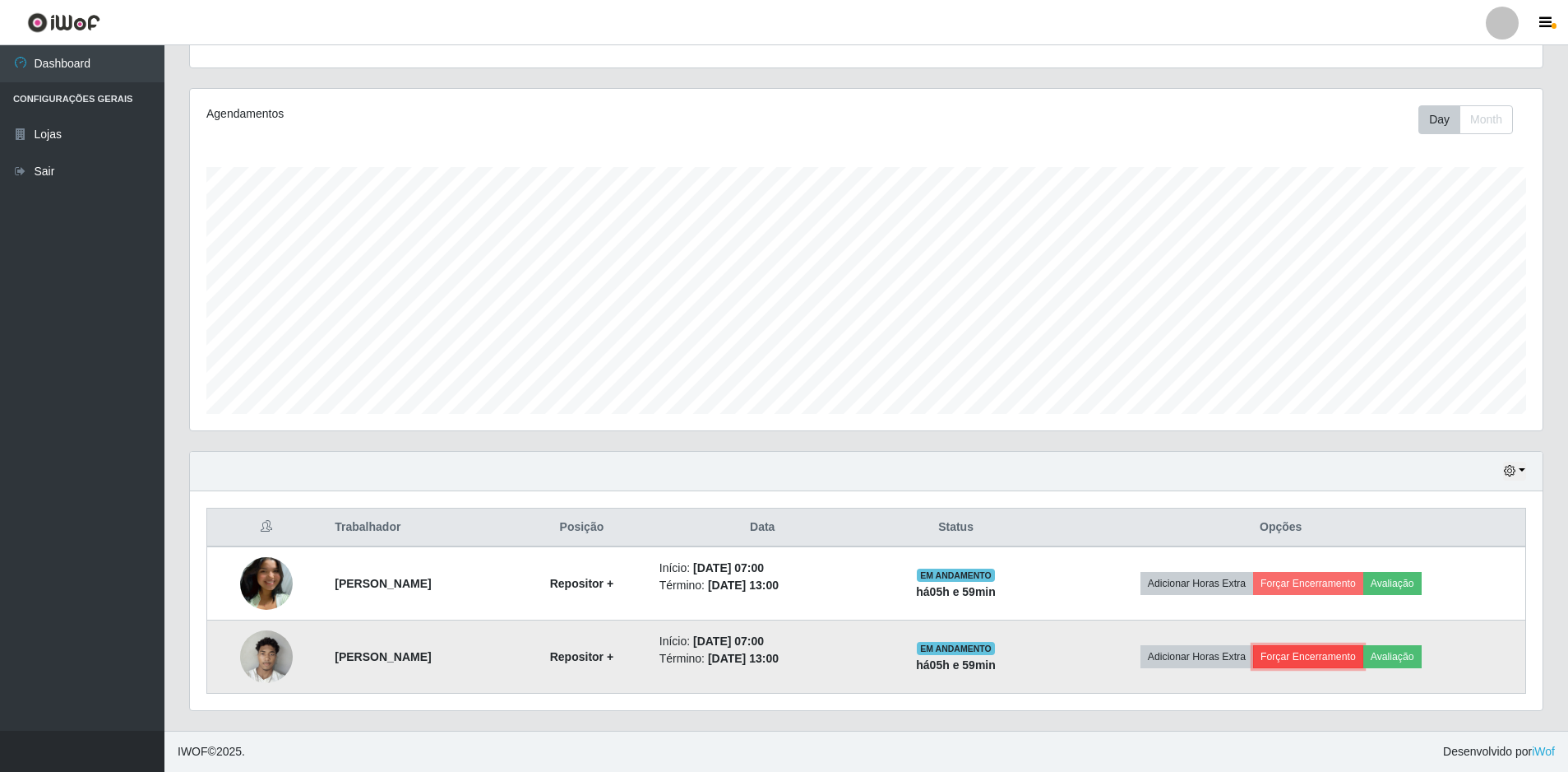
click at [1354, 654] on button "Forçar Encerramento" at bounding box center [1307, 656] width 110 height 23
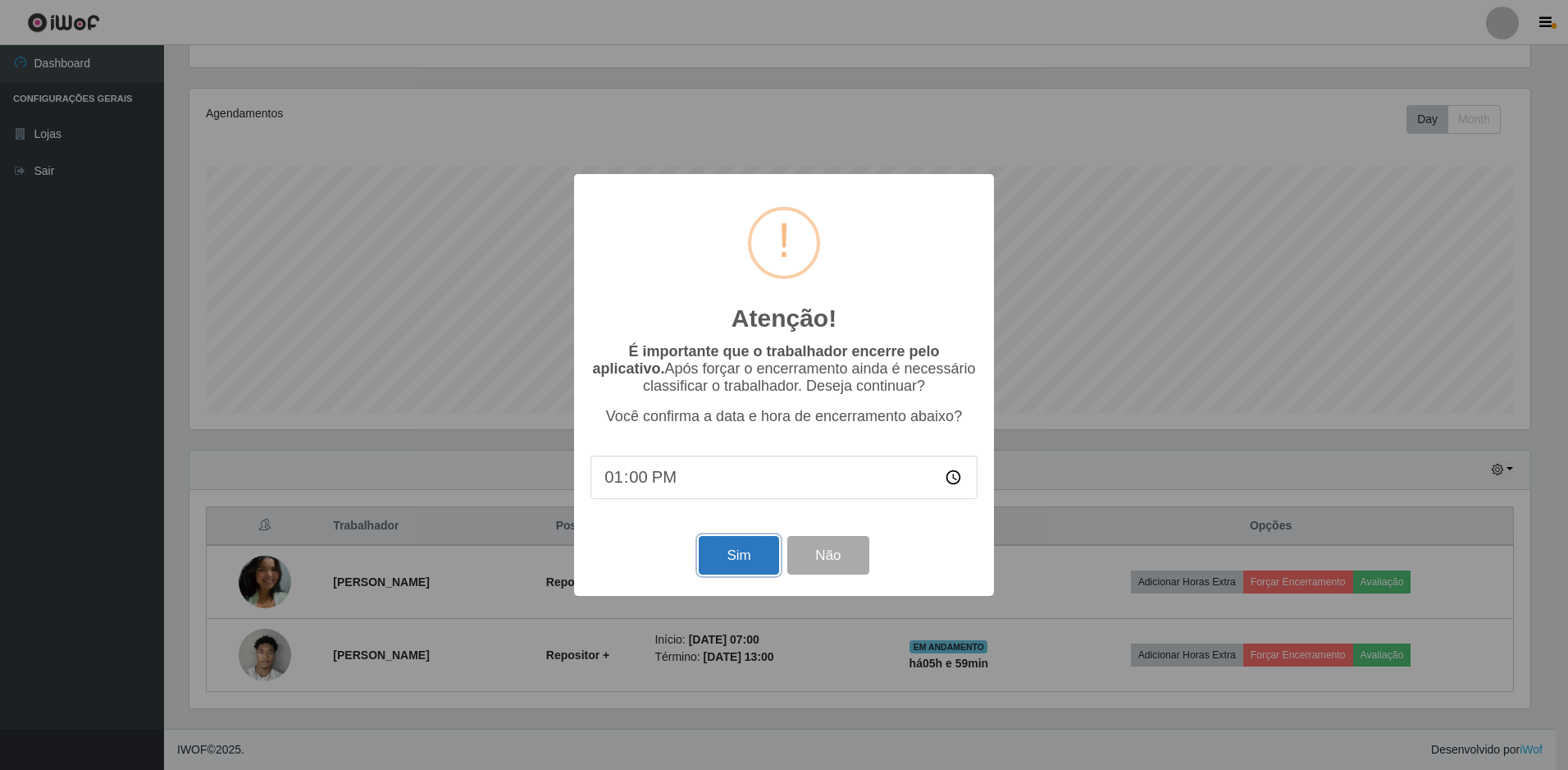
click at [716, 541] on button "Sim" at bounding box center [739, 554] width 80 height 38
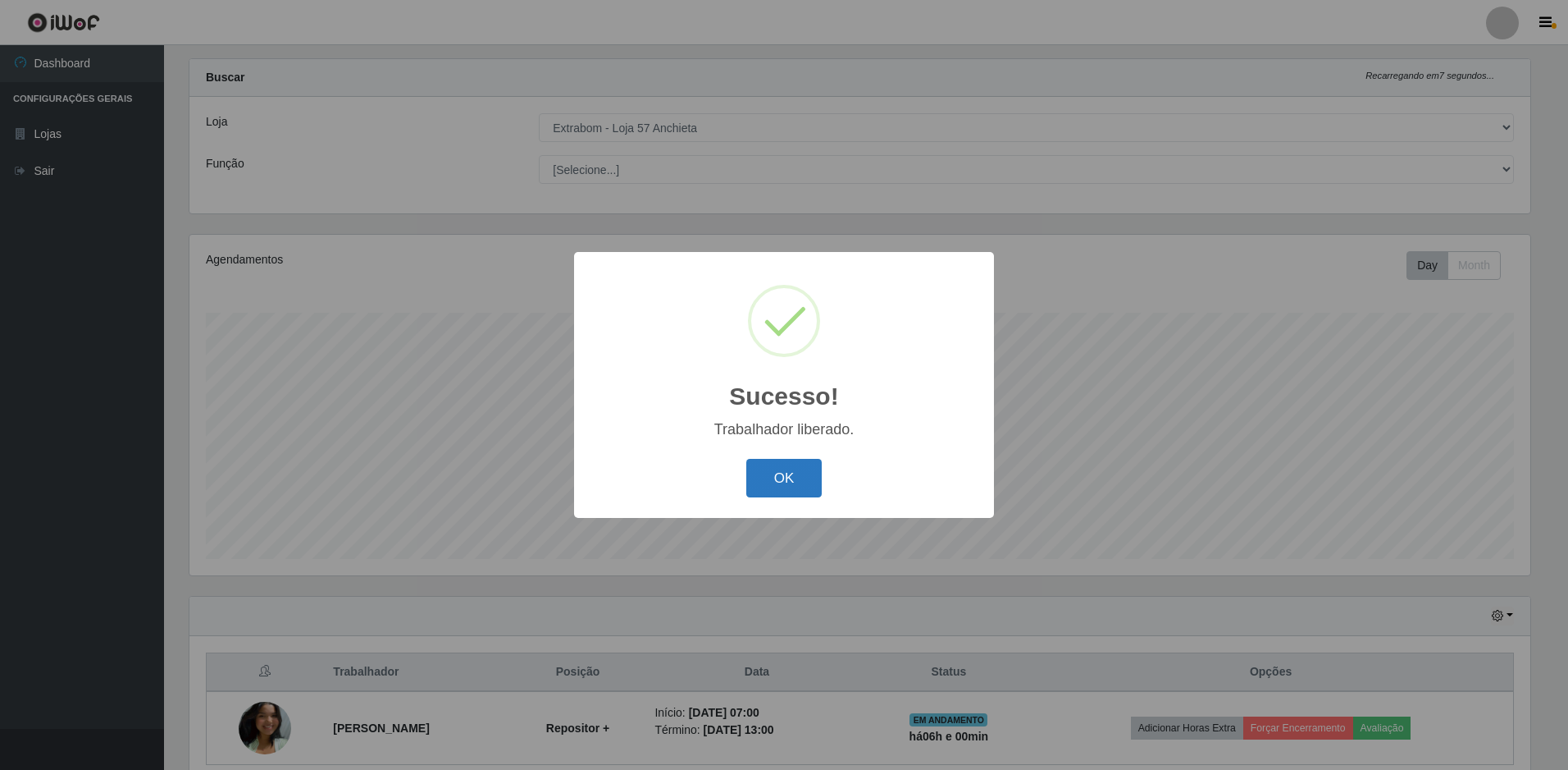
click at [787, 466] on button "OK" at bounding box center [785, 478] width 76 height 38
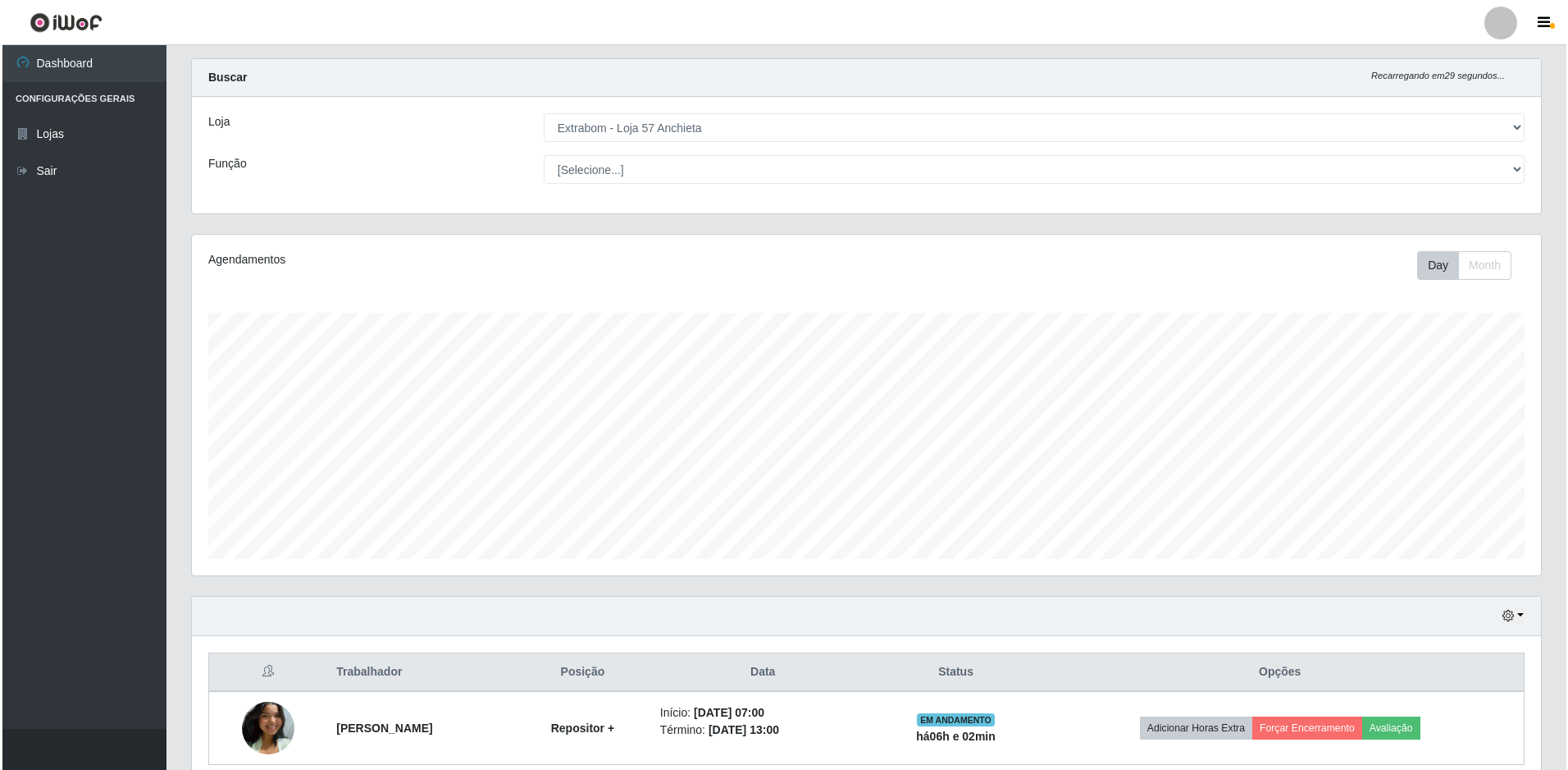
scroll to position [101, 0]
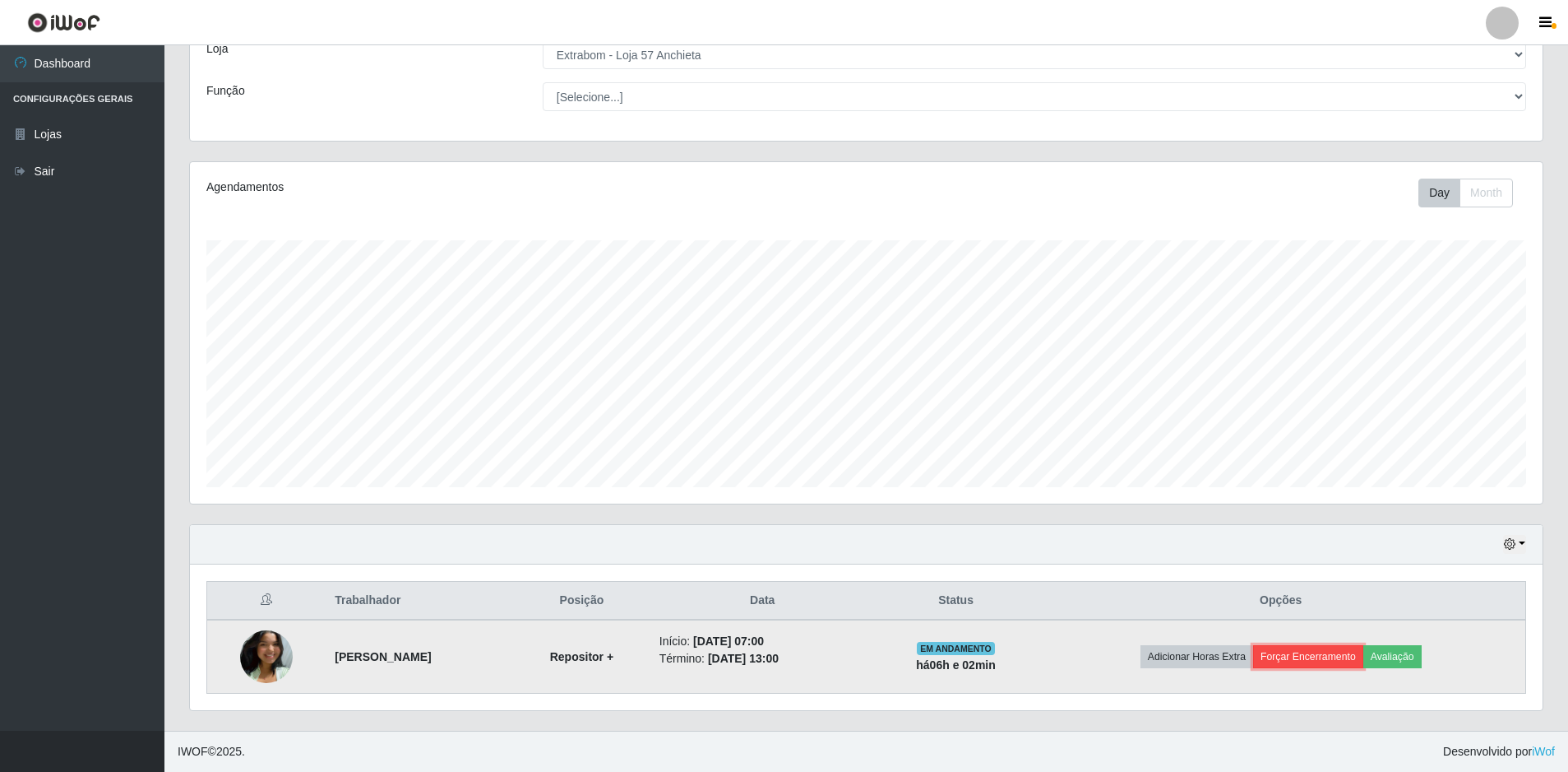
click at [1304, 655] on button "Forçar Encerramento" at bounding box center [1307, 656] width 110 height 23
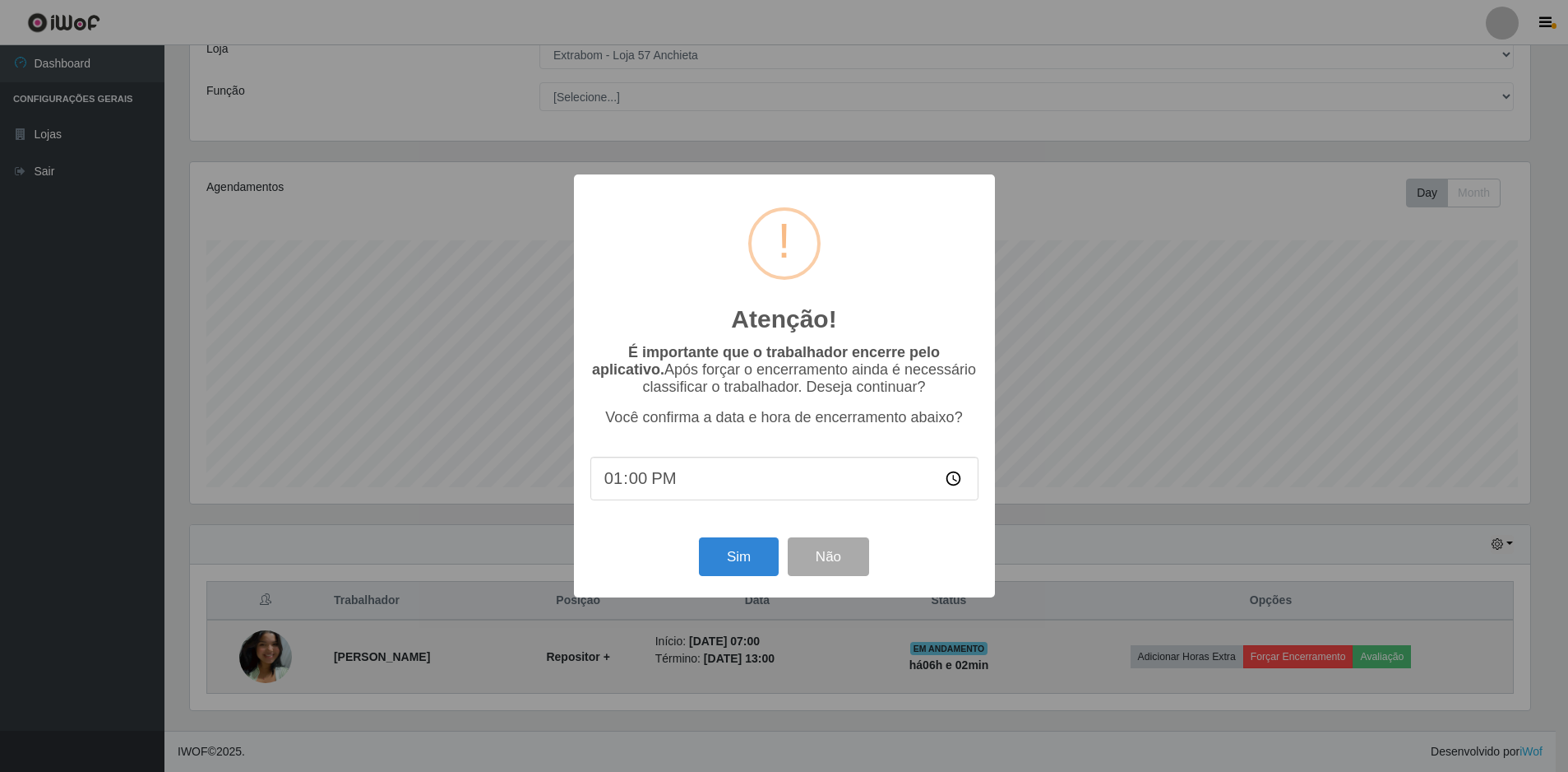
scroll to position [342, 1344]
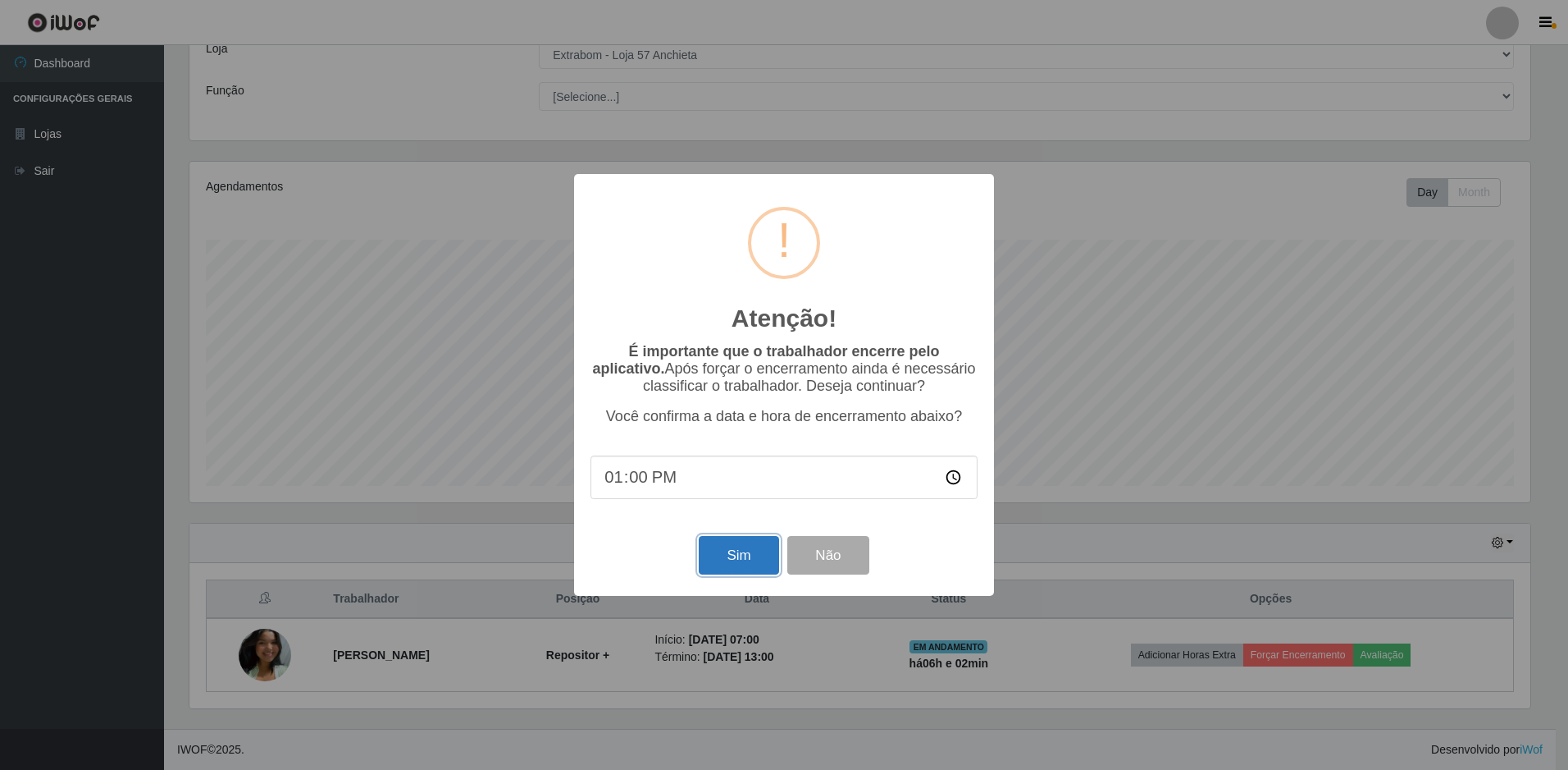
click at [758, 568] on button "Sim" at bounding box center [739, 554] width 80 height 38
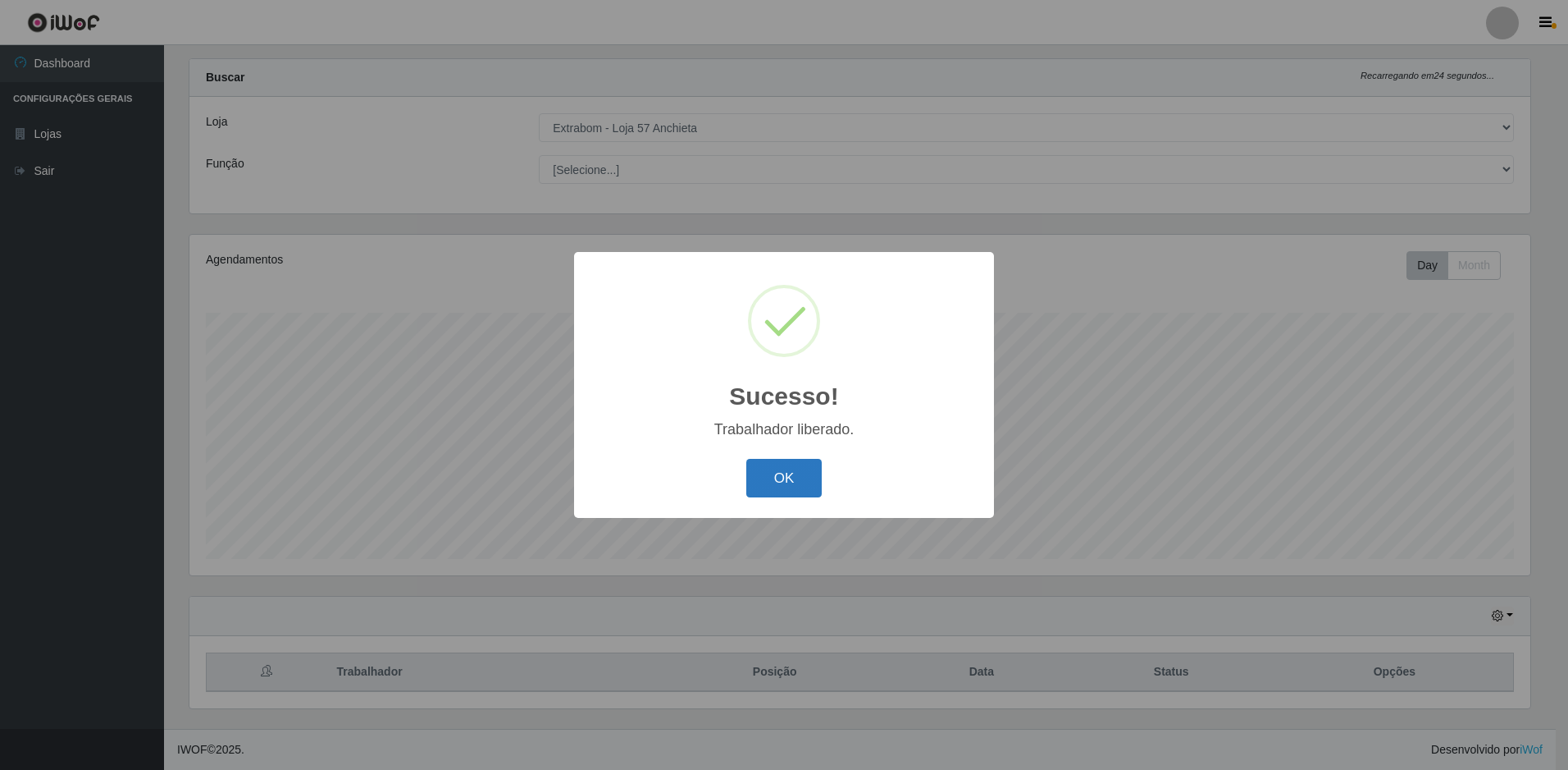
click at [784, 488] on button "OK" at bounding box center [785, 478] width 76 height 38
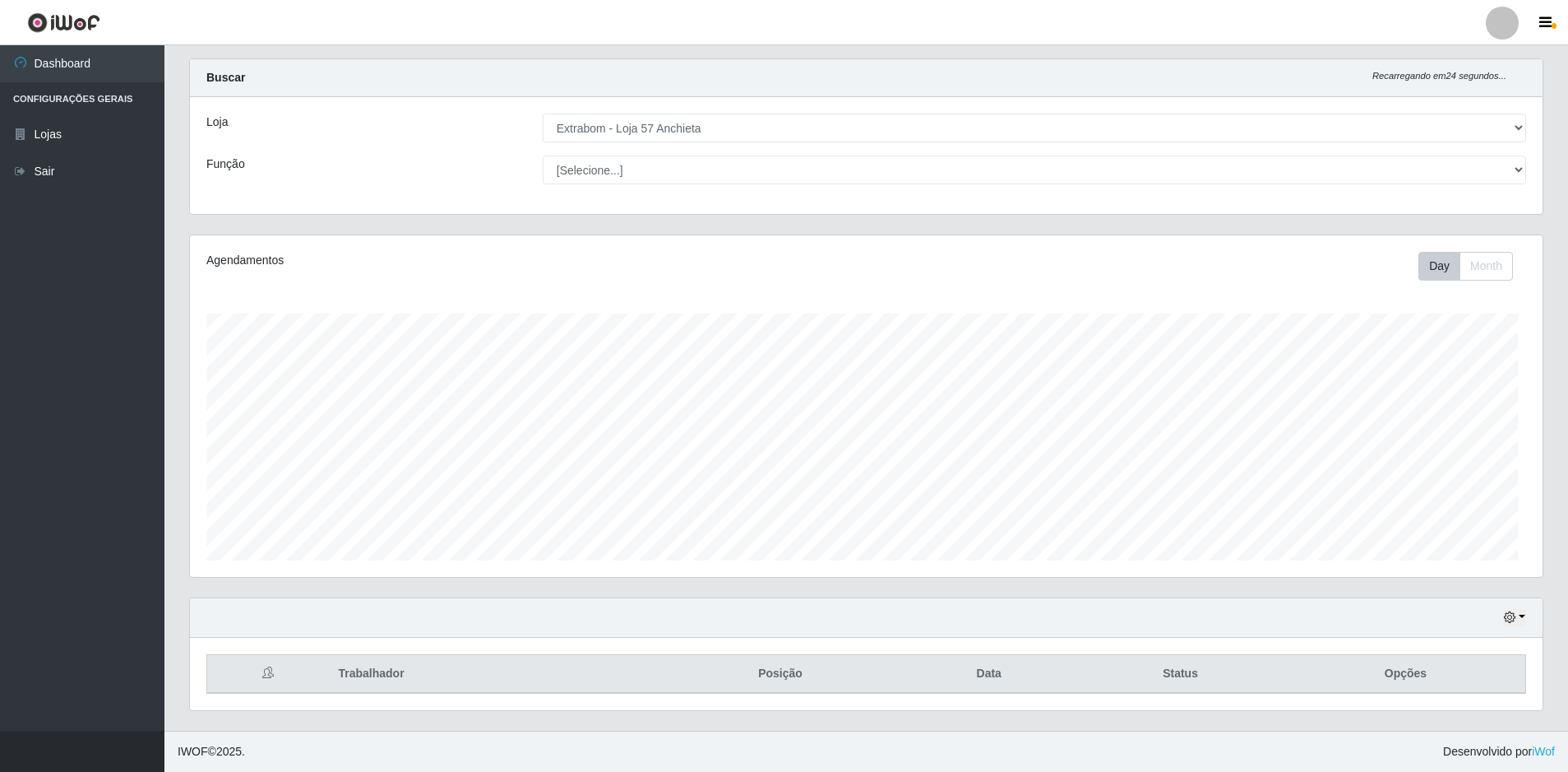
scroll to position [342, 1353]
